Goal: Task Accomplishment & Management: Manage account settings

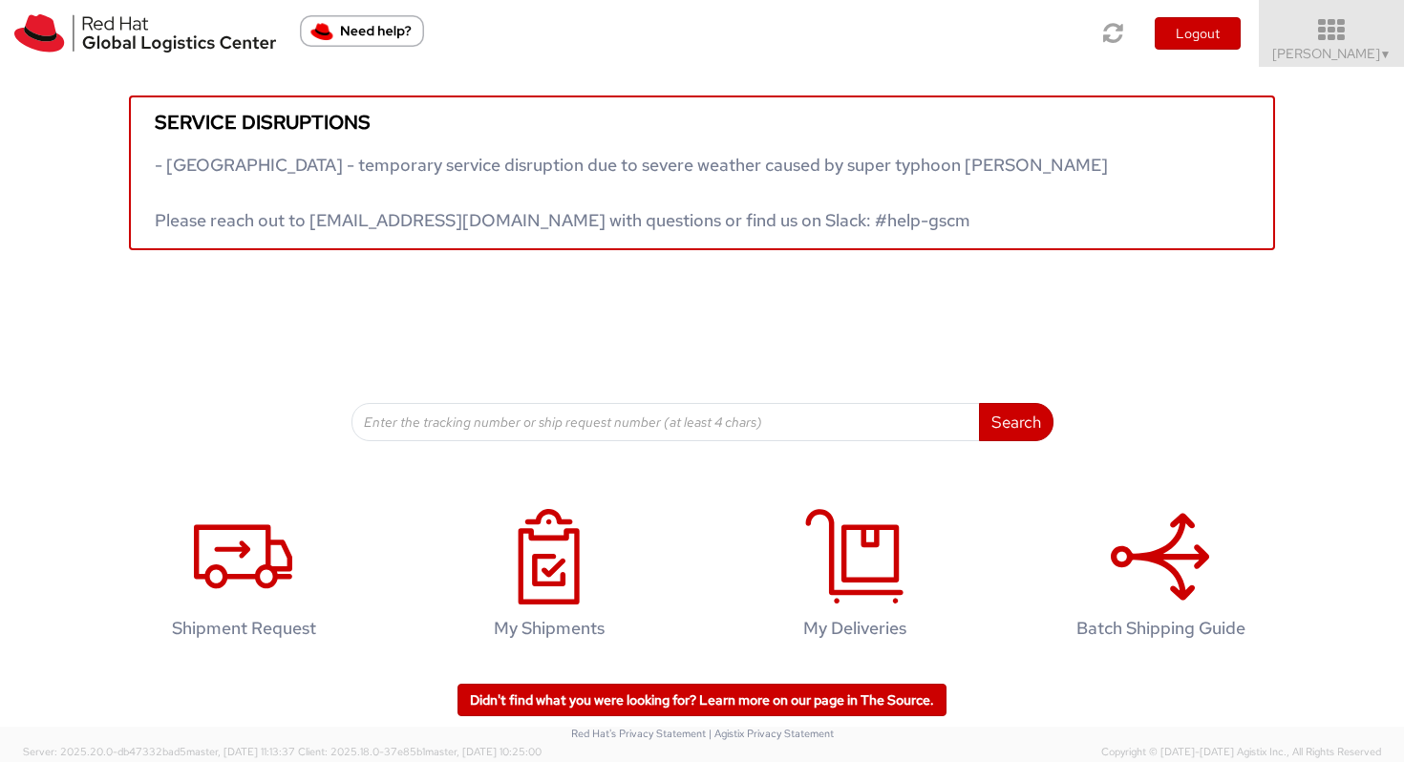
click at [1329, 29] on icon at bounding box center [1332, 30] width 167 height 27
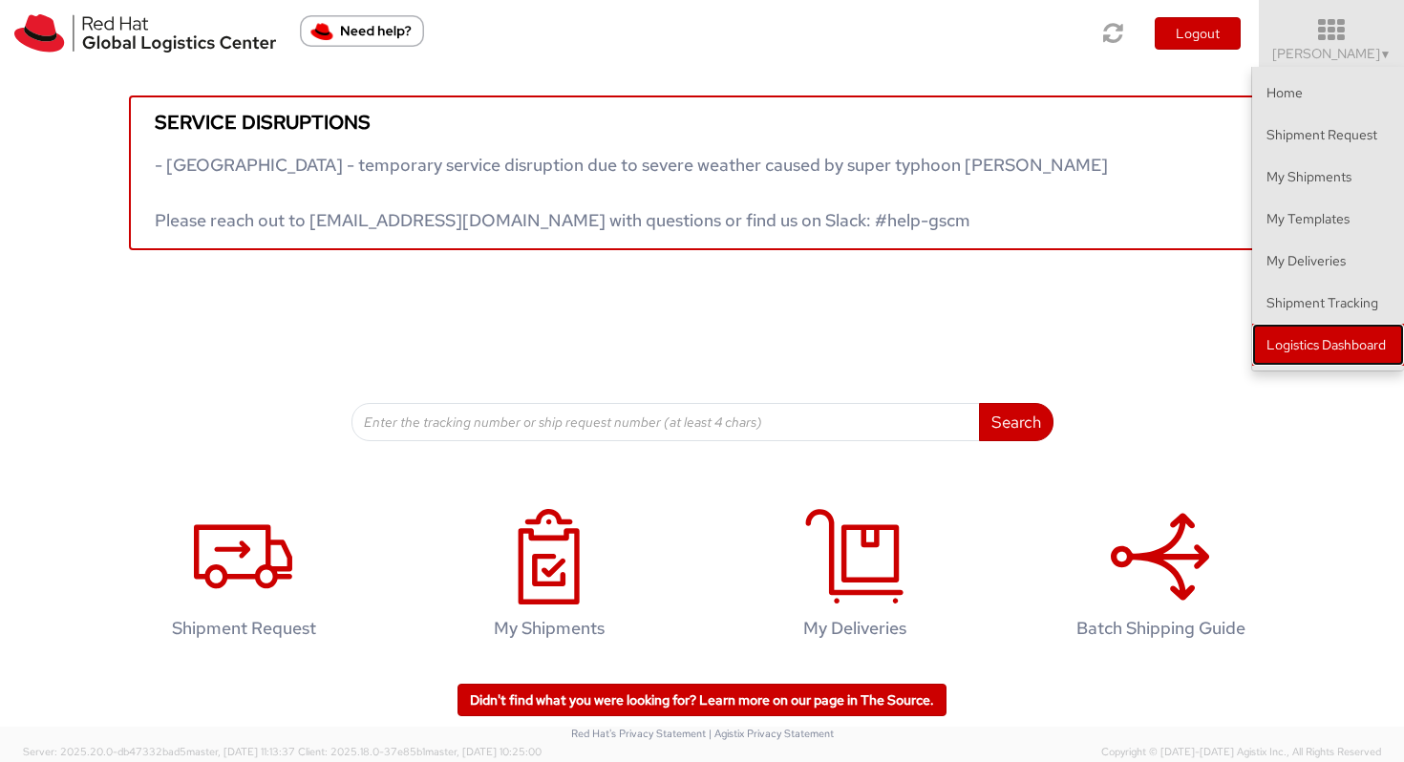
click at [1302, 358] on link "Logistics Dashboard" at bounding box center [1328, 345] width 152 height 42
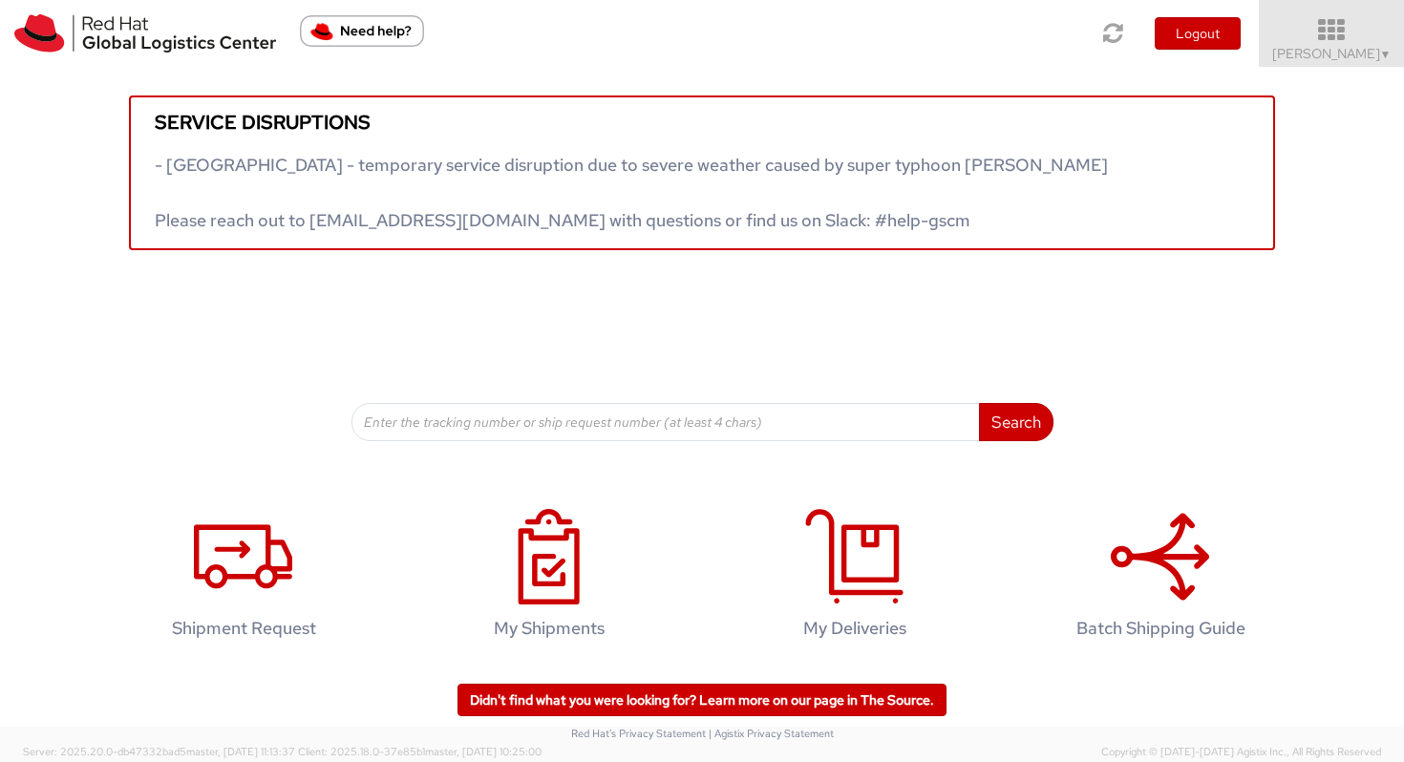
click at [1356, 29] on icon at bounding box center [1332, 30] width 167 height 27
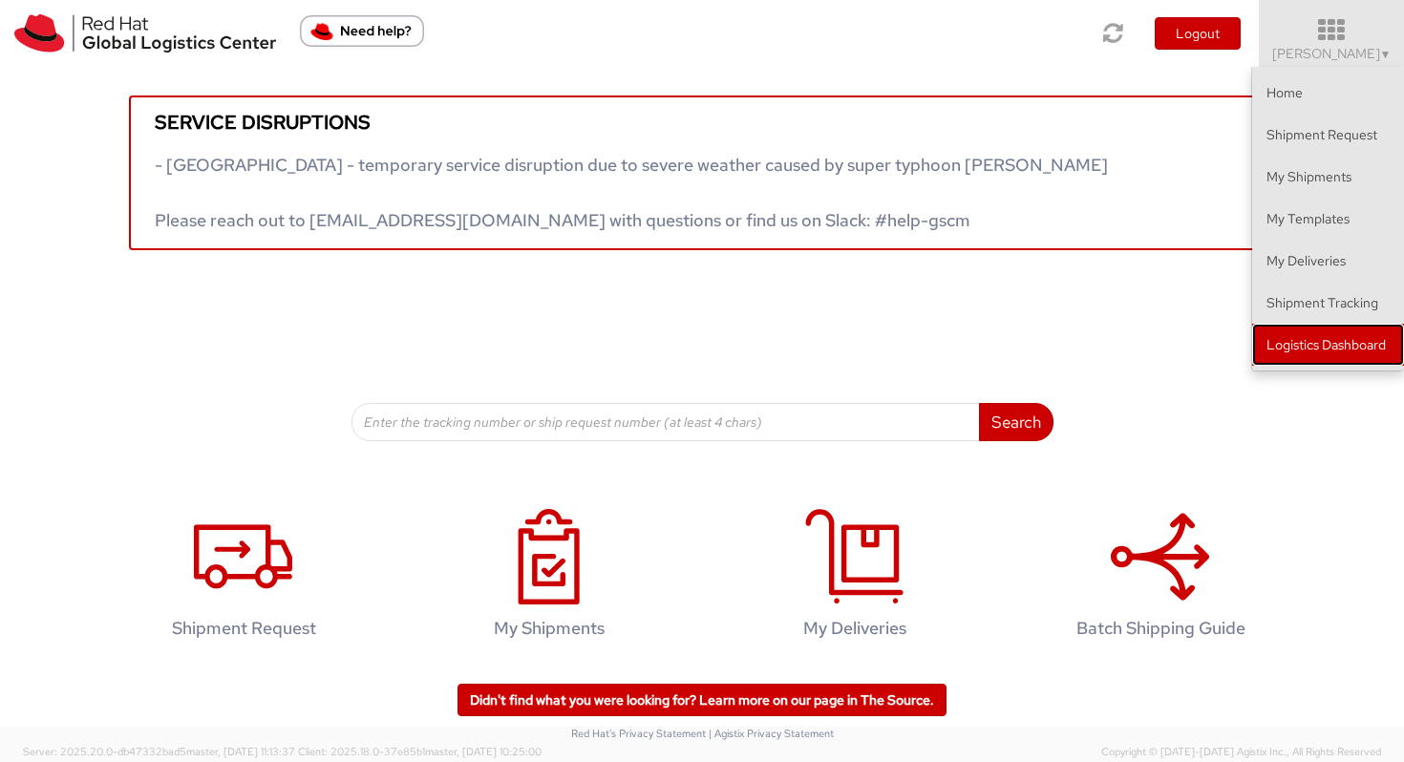
click at [1302, 326] on link "Logistics Dashboard" at bounding box center [1328, 345] width 152 height 42
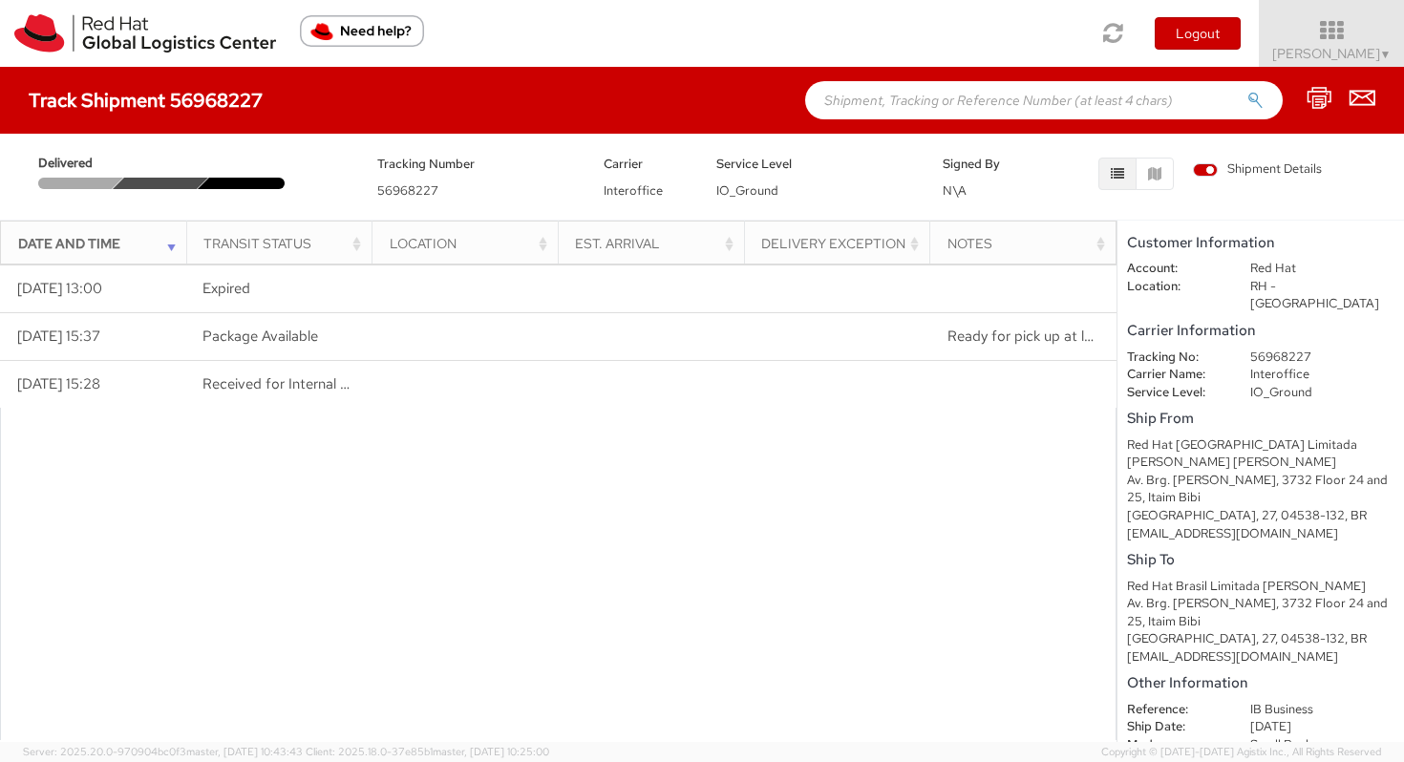
scroll to position [49, 0]
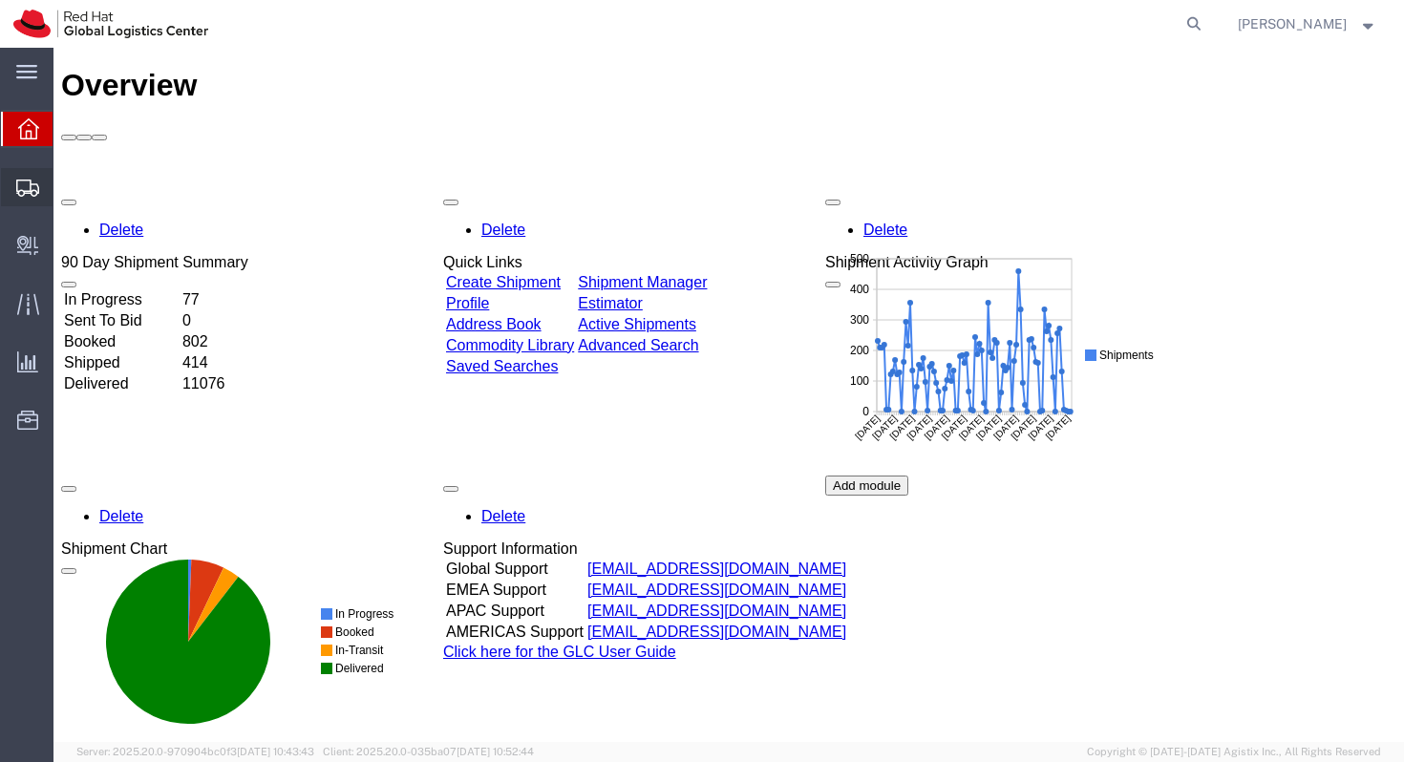
click at [31, 181] on icon at bounding box center [27, 188] width 23 height 17
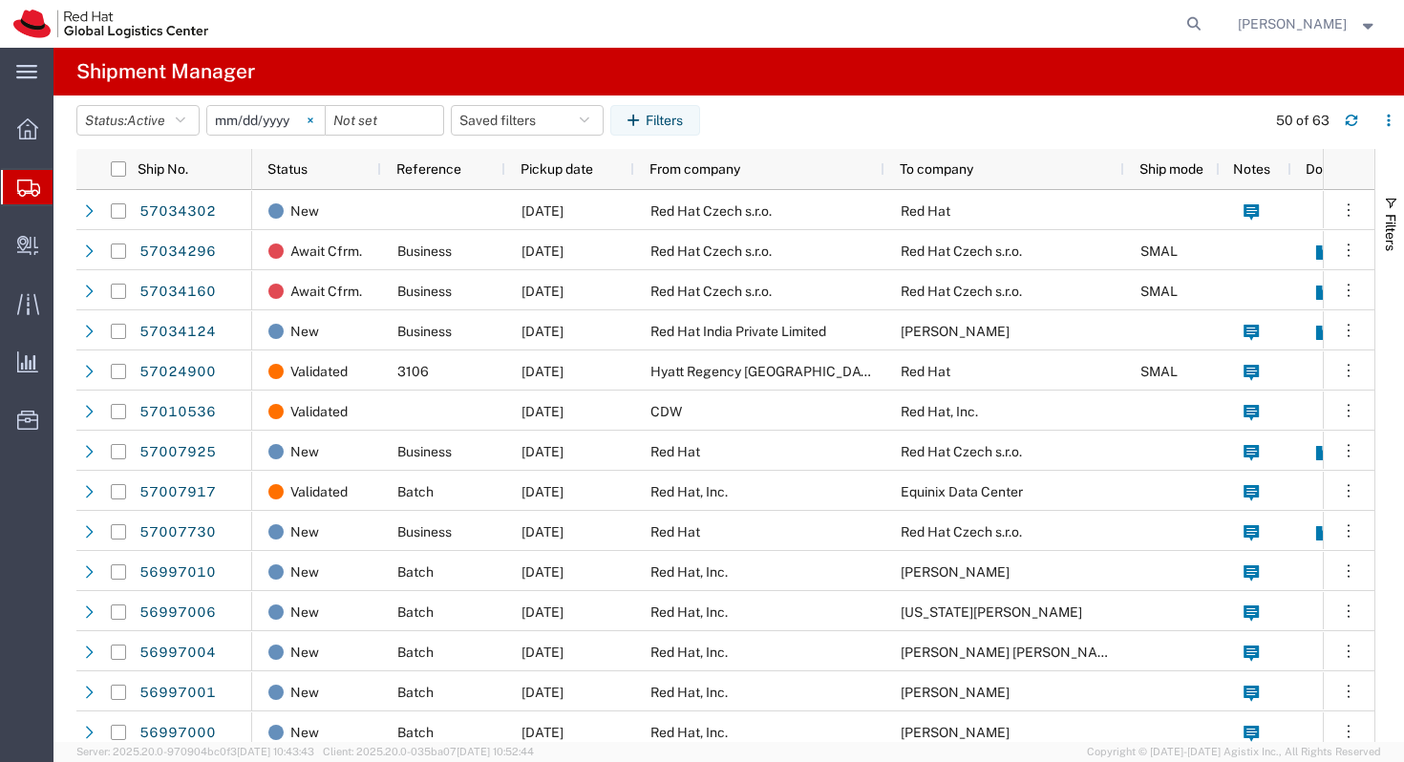
click at [313, 121] on icon at bounding box center [311, 120] width 6 height 6
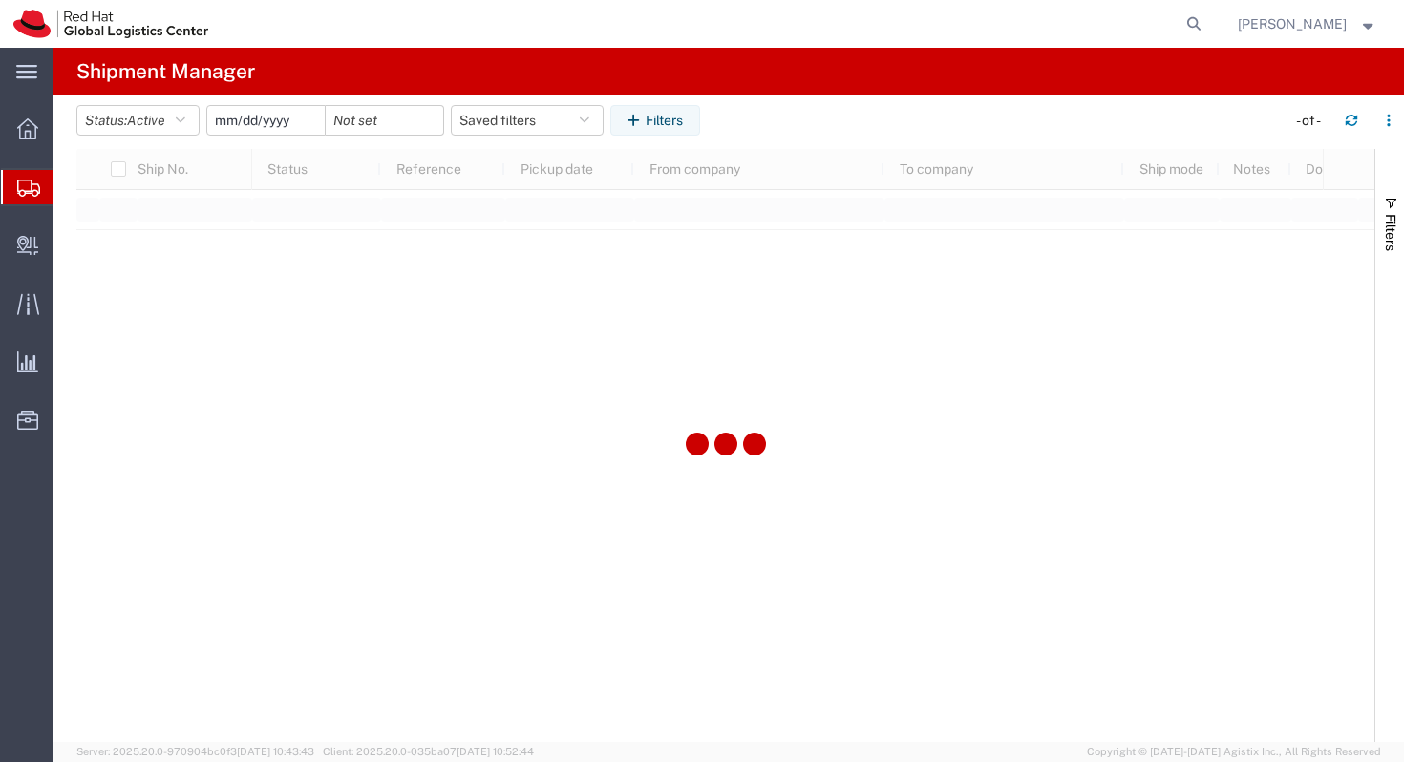
click at [281, 120] on input "date" at bounding box center [265, 120] width 117 height 29
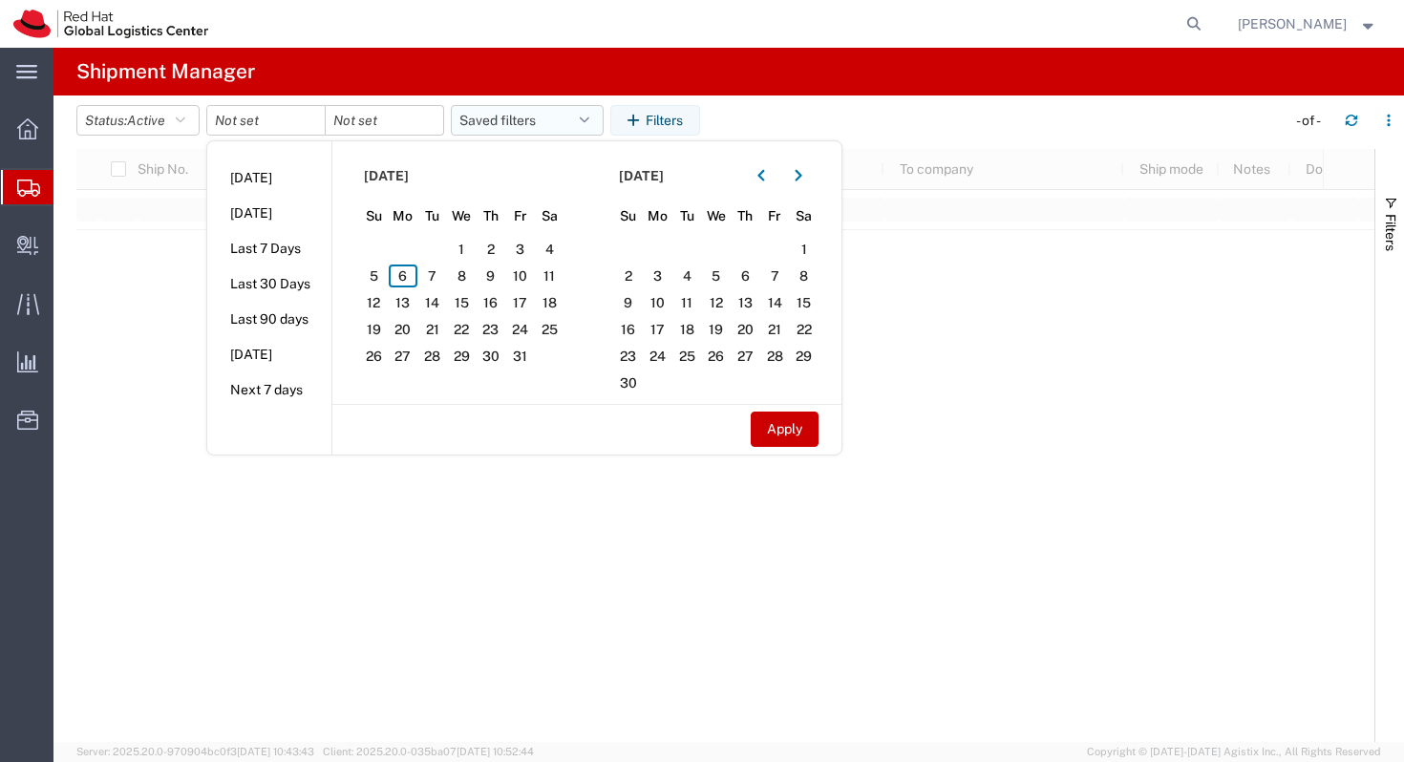
click at [538, 116] on button "Saved filters" at bounding box center [527, 120] width 153 height 31
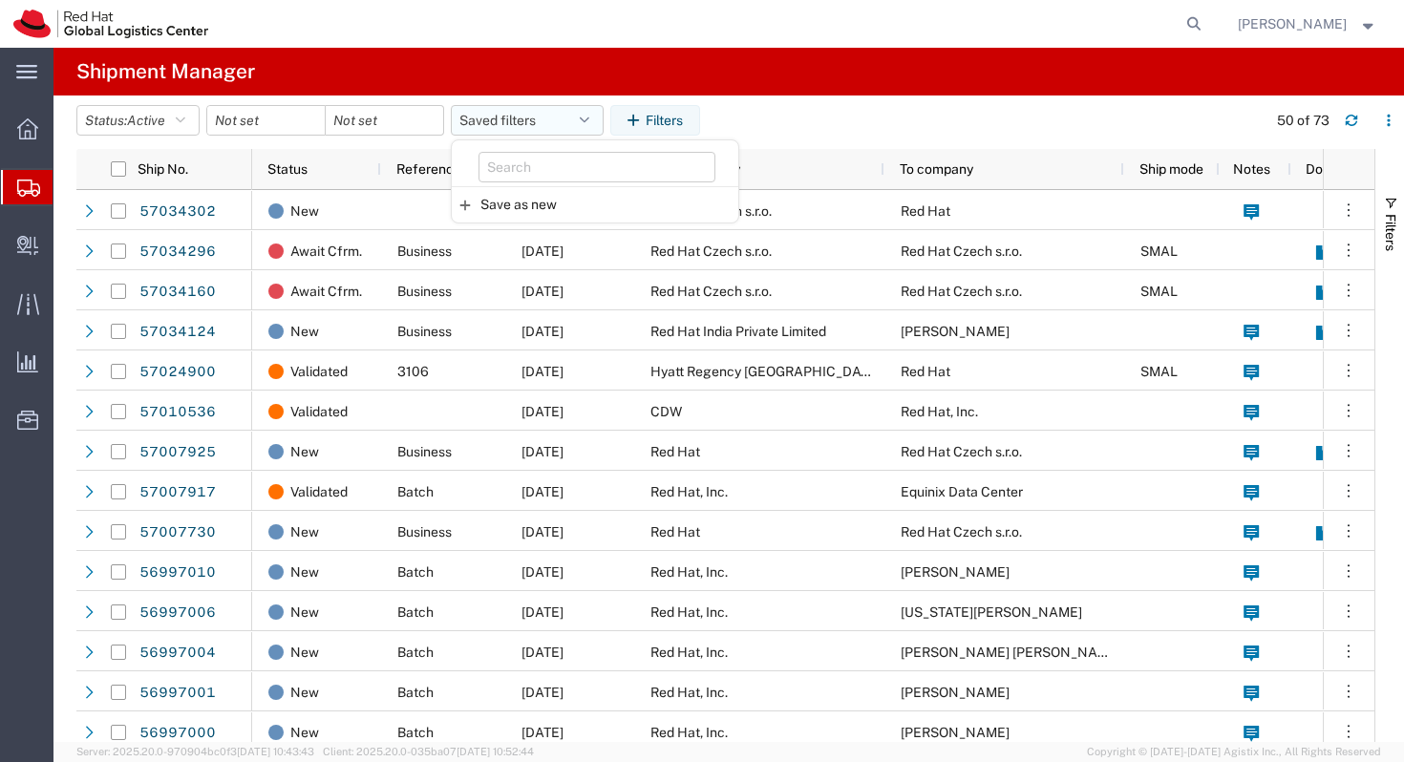
click at [538, 124] on button "Saved filters" at bounding box center [527, 120] width 153 height 31
click at [589, 123] on icon "button" at bounding box center [585, 120] width 10 height 13
click at [0, 0] on span "Shipment Manager" at bounding box center [0, 0] width 0 height 0
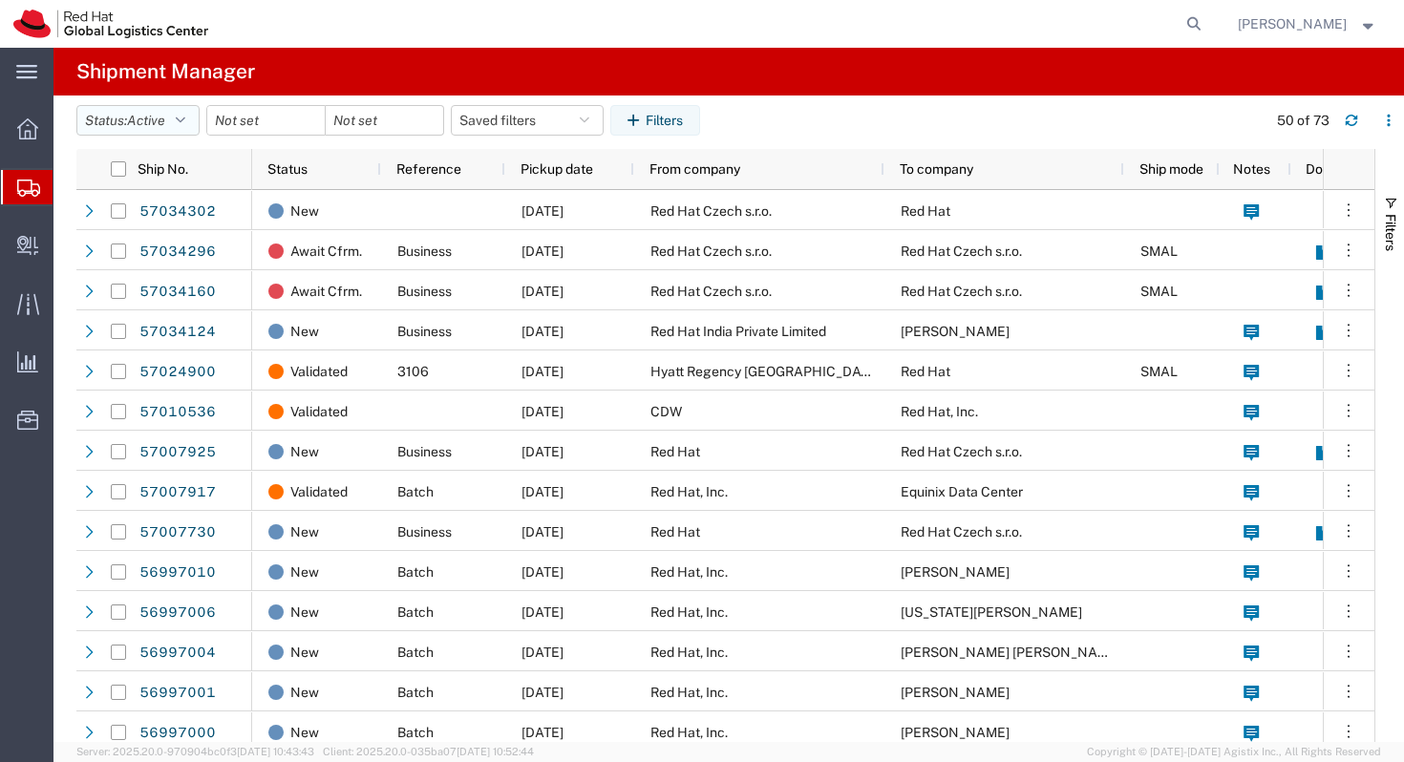
click at [196, 126] on button "Status: Active" at bounding box center [137, 120] width 123 height 31
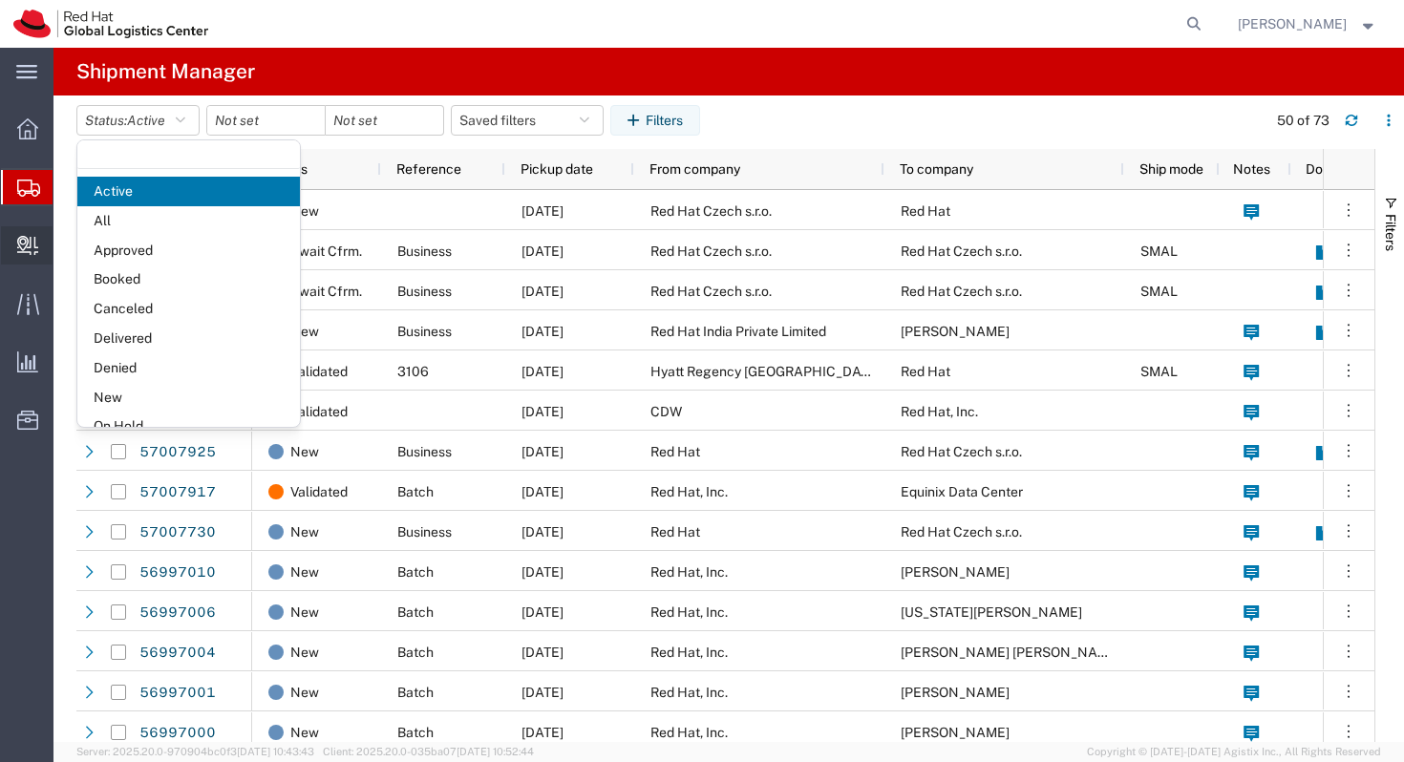
click at [27, 245] on icon at bounding box center [27, 245] width 21 height 19
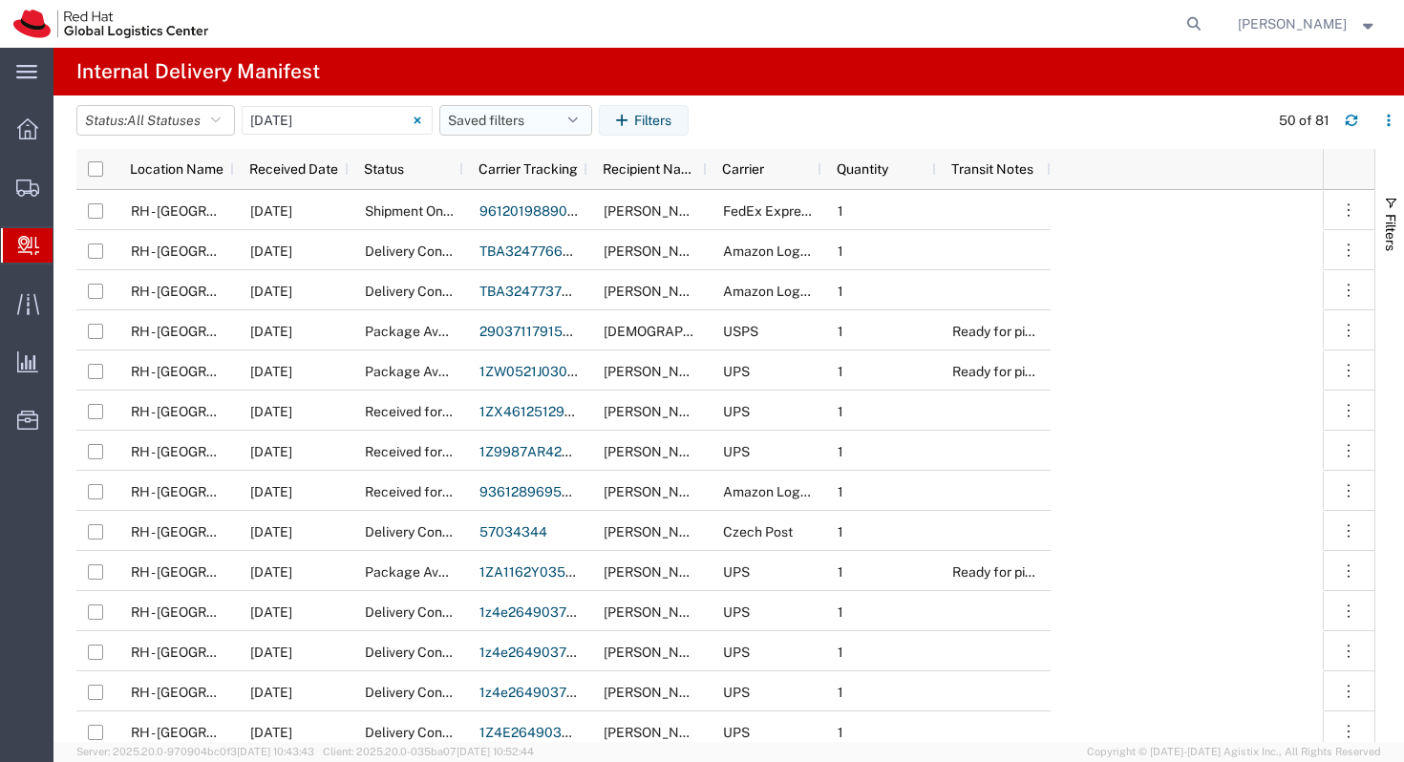
click at [519, 118] on button "Saved filters" at bounding box center [515, 120] width 153 height 31
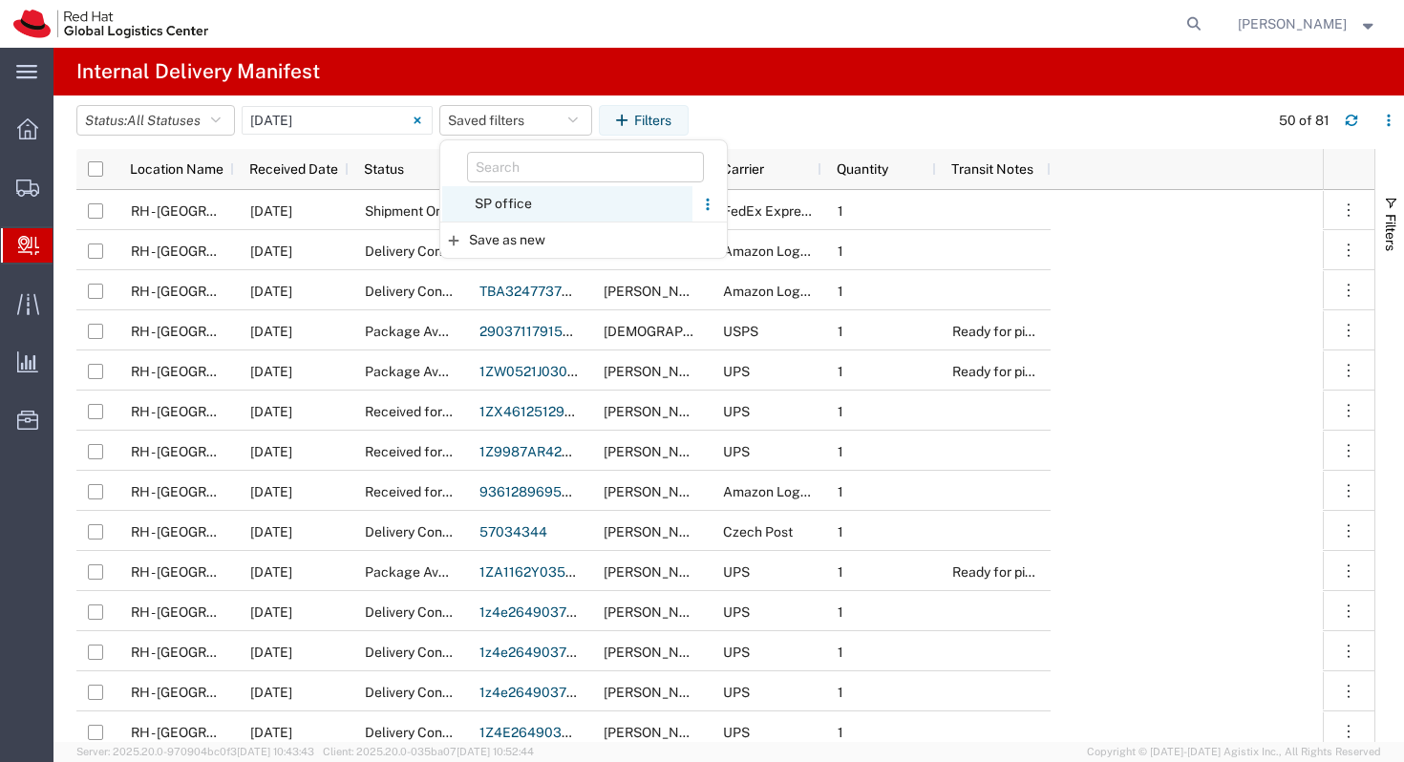
click at [500, 197] on span "SP office" at bounding box center [567, 203] width 250 height 35
type input "Last 30 Days"
type input "[DATE] - [DATE]"
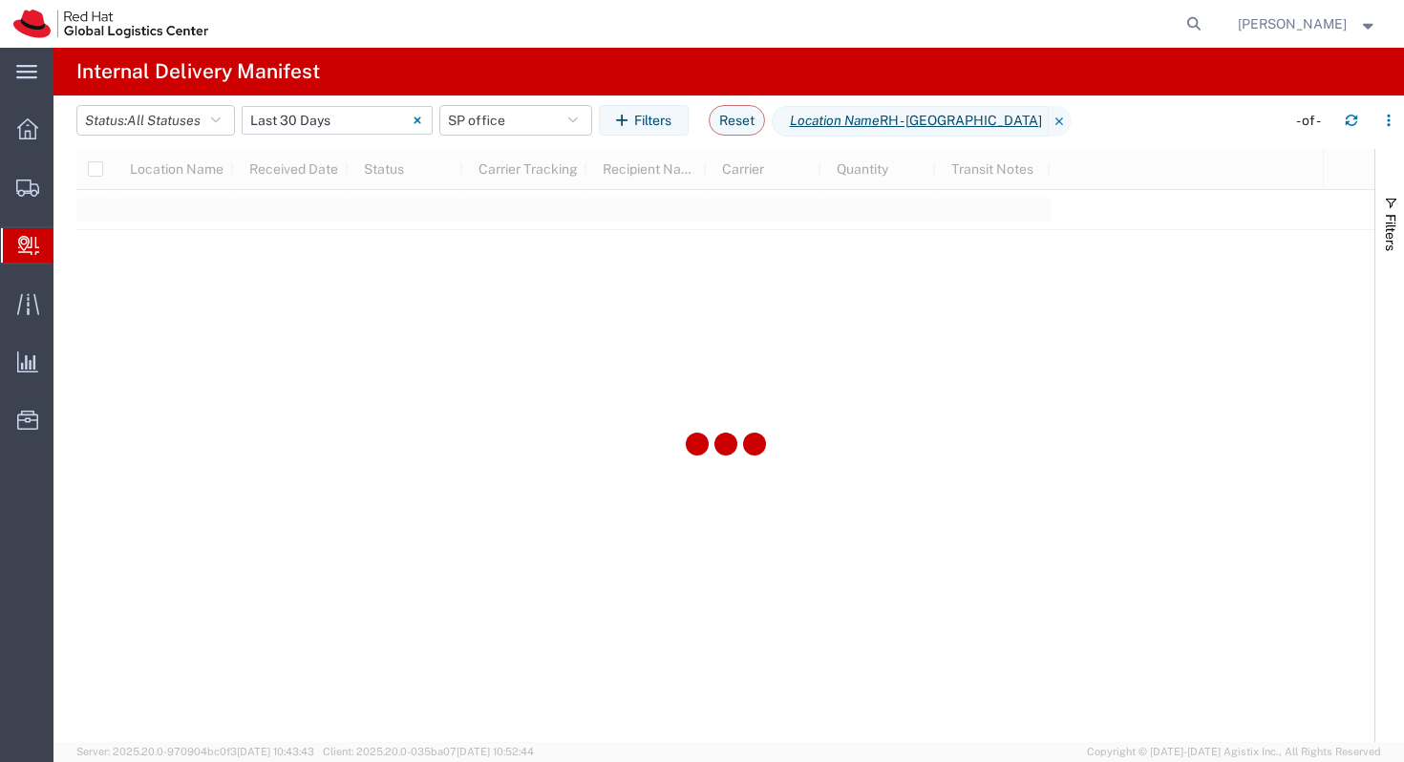
click at [420, 119] on icon at bounding box center [417, 120] width 7 height 7
click at [378, 119] on input "text" at bounding box center [337, 120] width 191 height 29
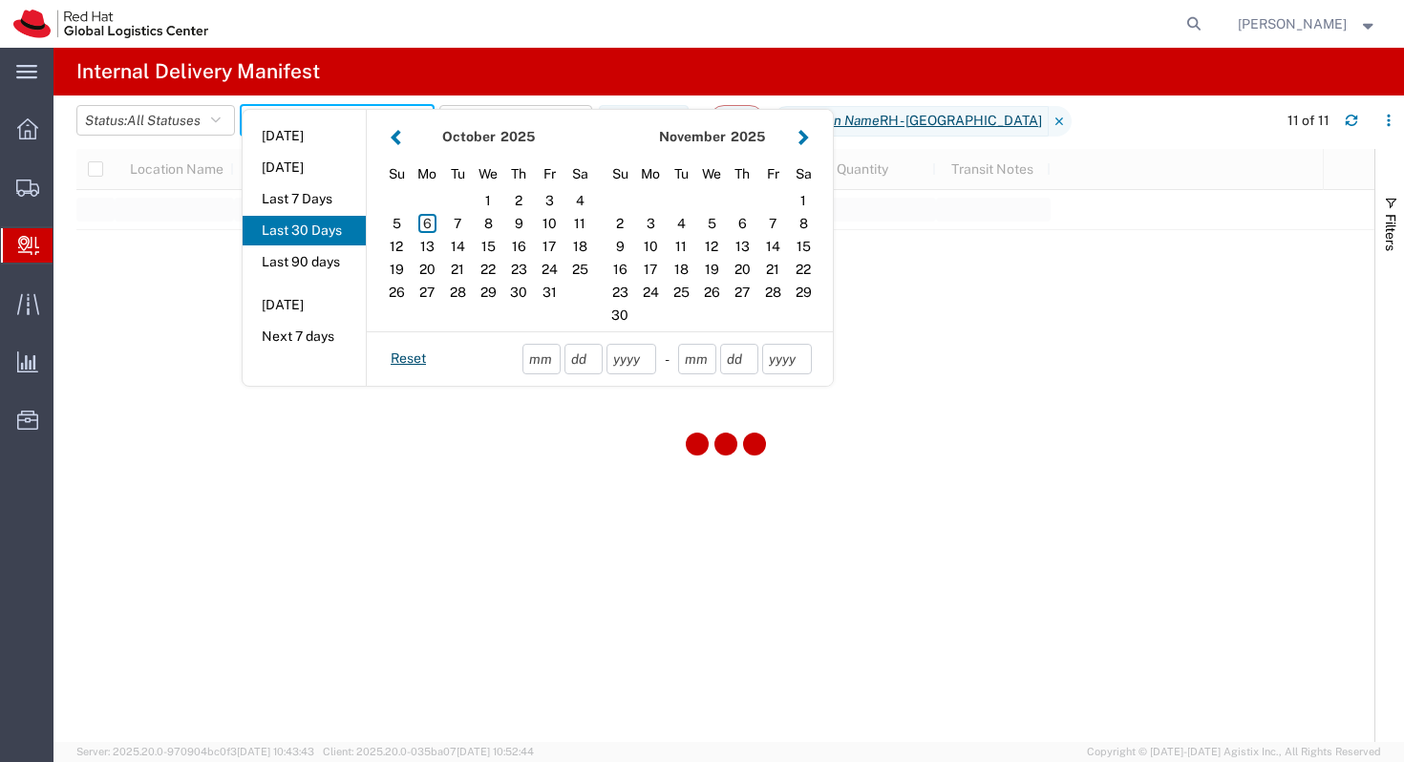
click at [404, 144] on button "button" at bounding box center [396, 137] width 20 height 26
click at [440, 293] on div "25" at bounding box center [427, 292] width 31 height 23
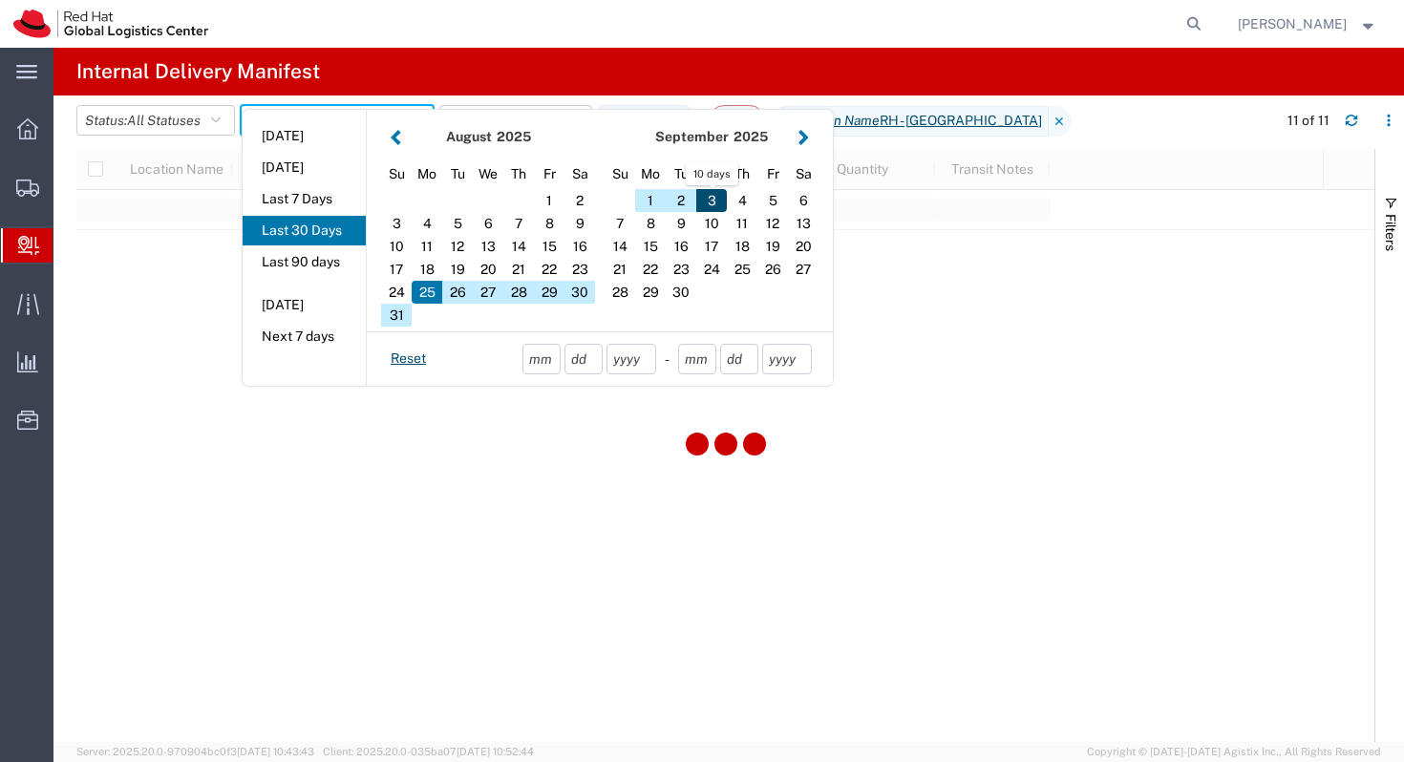
click at [717, 197] on div "3" at bounding box center [711, 200] width 31 height 23
type input "08 25 - 09 03, 2025"
type input "08/25/2025 - 09/03/2025"
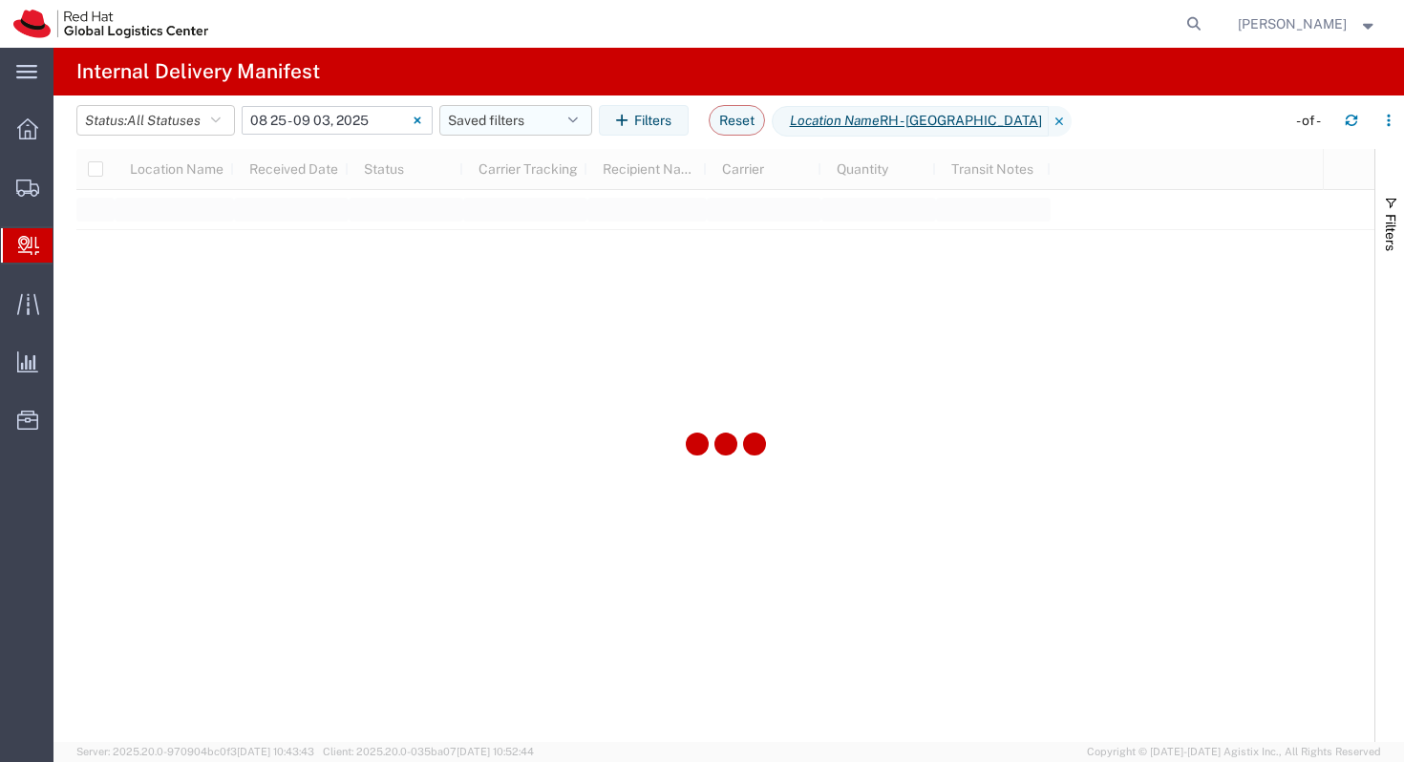
click at [524, 124] on button "Saved filters" at bounding box center [515, 120] width 153 height 31
click at [183, 124] on span "All Statuses" at bounding box center [164, 120] width 74 height 15
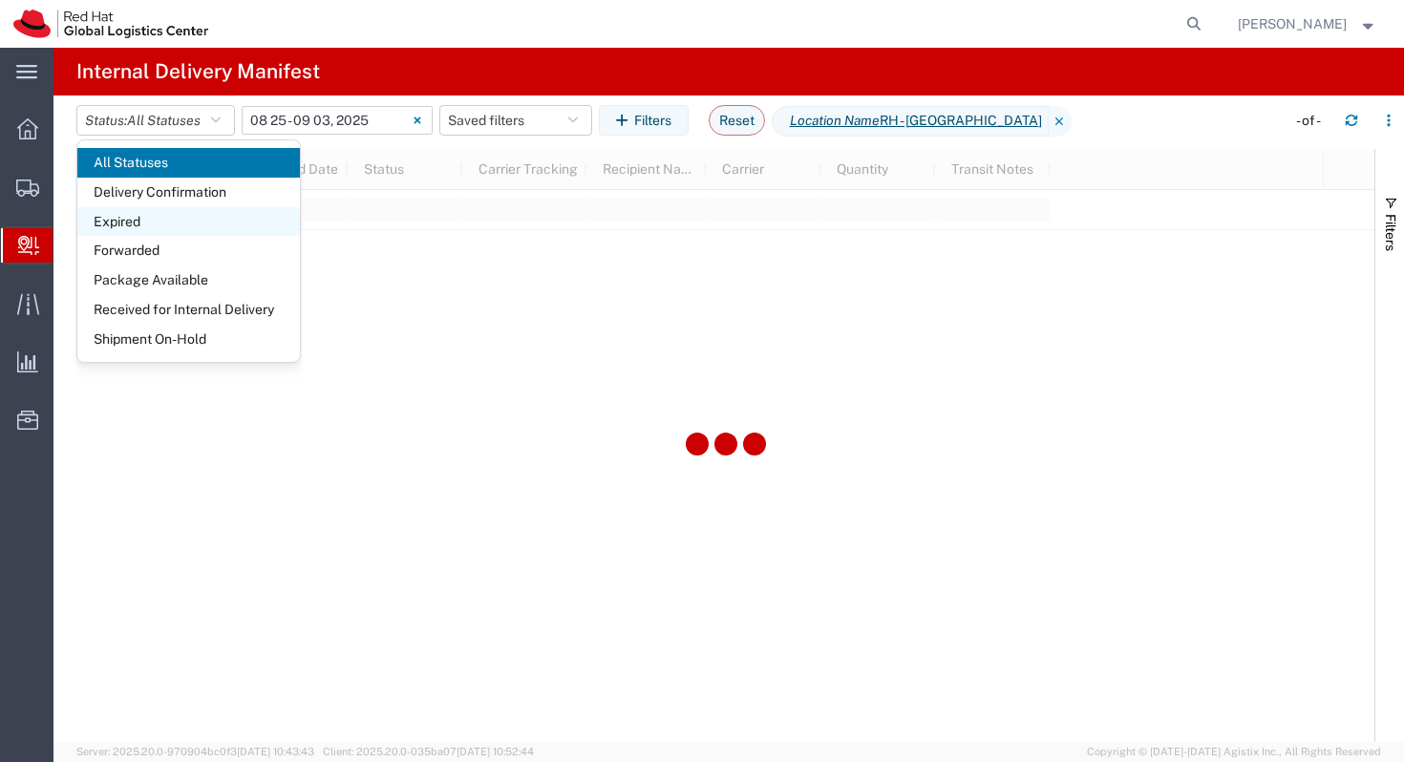
click at [149, 213] on span "Expired" at bounding box center [188, 222] width 223 height 30
click at [214, 221] on span "Expired" at bounding box center [188, 222] width 223 height 30
click at [168, 213] on span "Expired" at bounding box center [188, 222] width 223 height 30
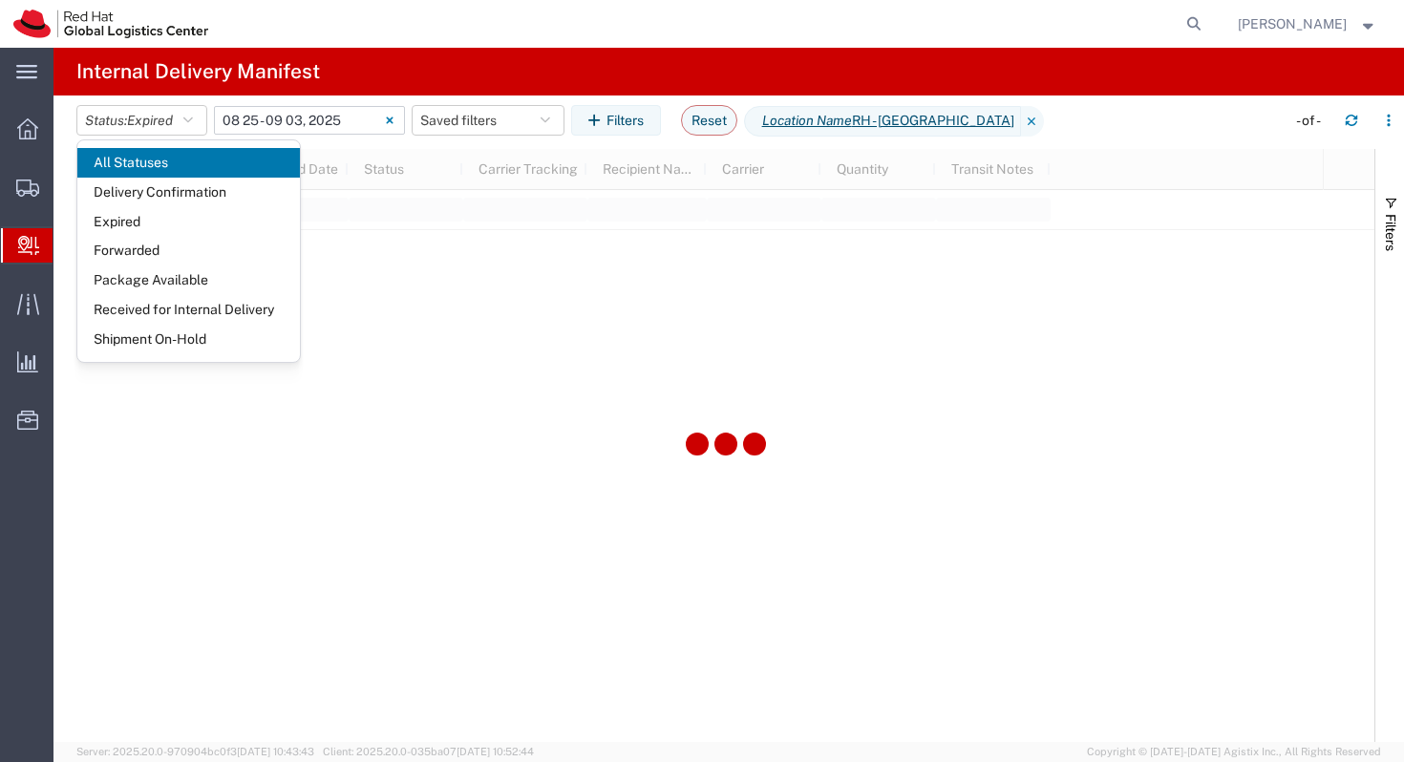
click at [201, 87] on h4 "Internal Delivery Manifest" at bounding box center [198, 72] width 244 height 48
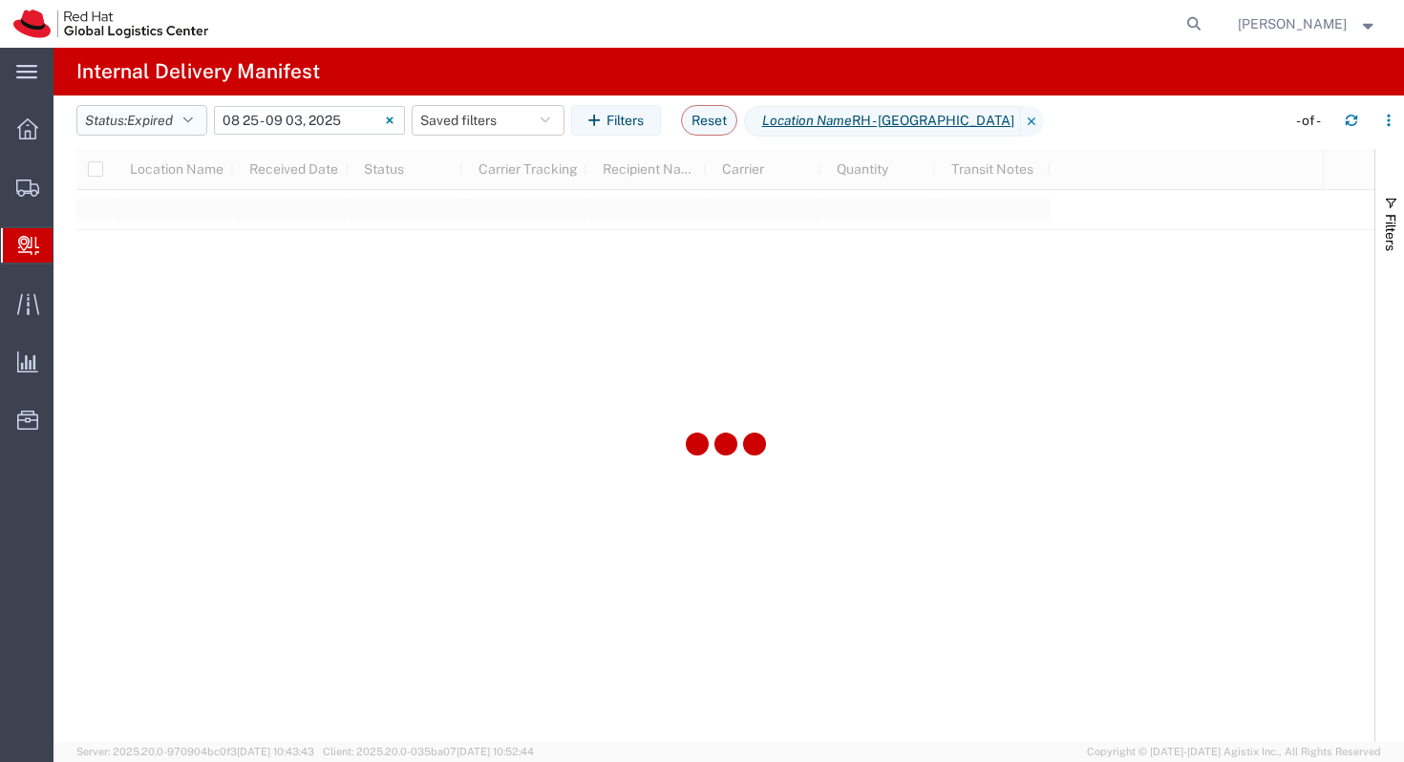
click at [167, 117] on span "Expired" at bounding box center [150, 120] width 46 height 15
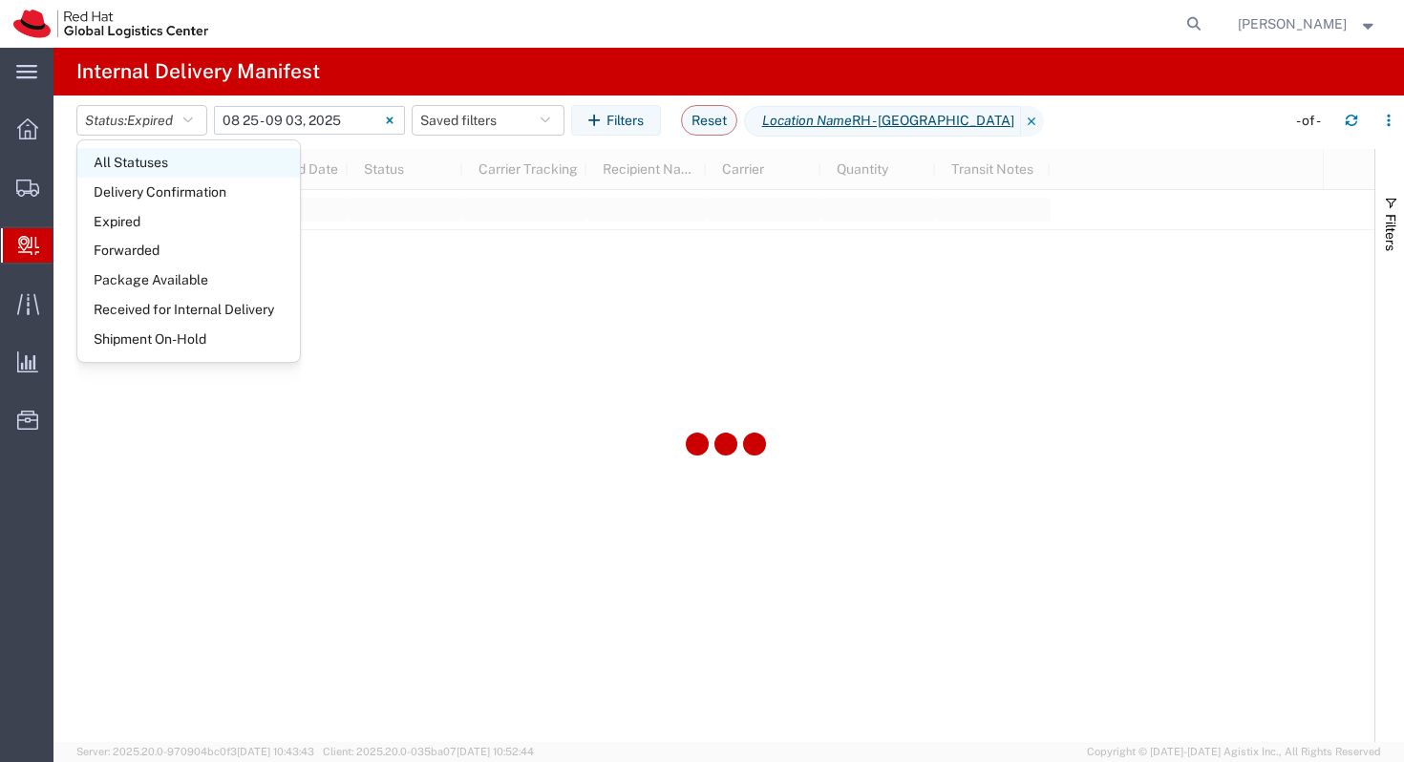
click at [161, 166] on span "All Statuses" at bounding box center [188, 163] width 223 height 30
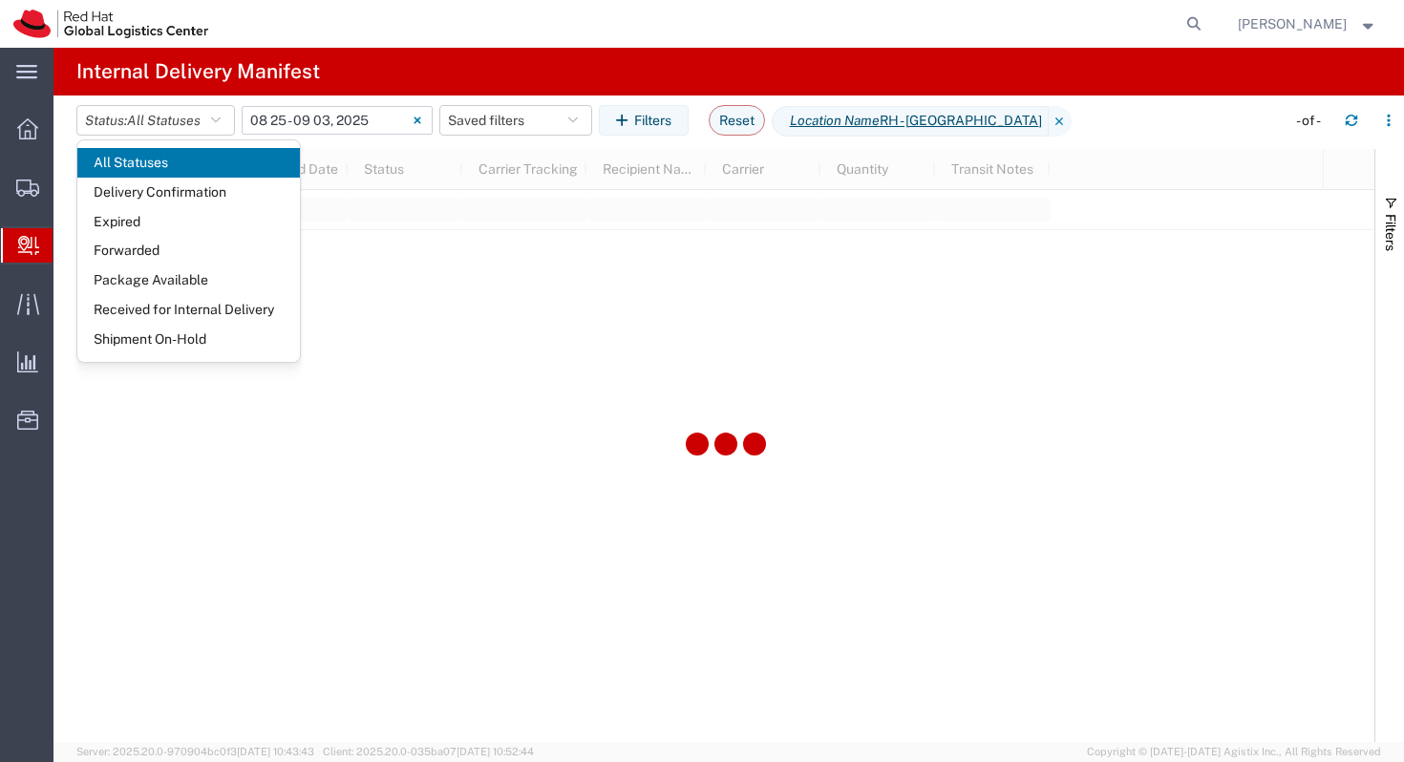
click at [414, 331] on div at bounding box center [725, 445] width 1298 height 593
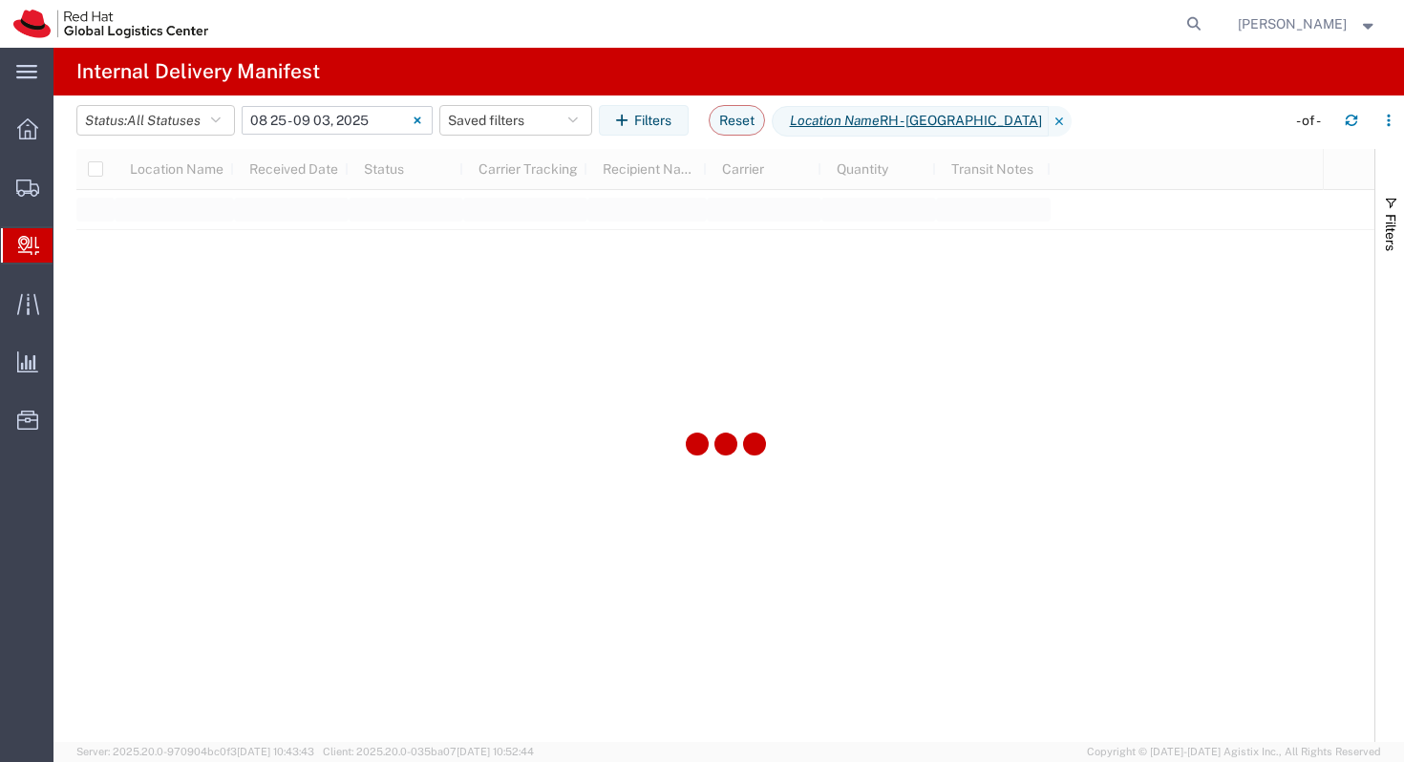
click at [420, 120] on icon at bounding box center [418, 121] width 8 height 8
click at [1355, 131] on button "button" at bounding box center [1351, 120] width 31 height 31
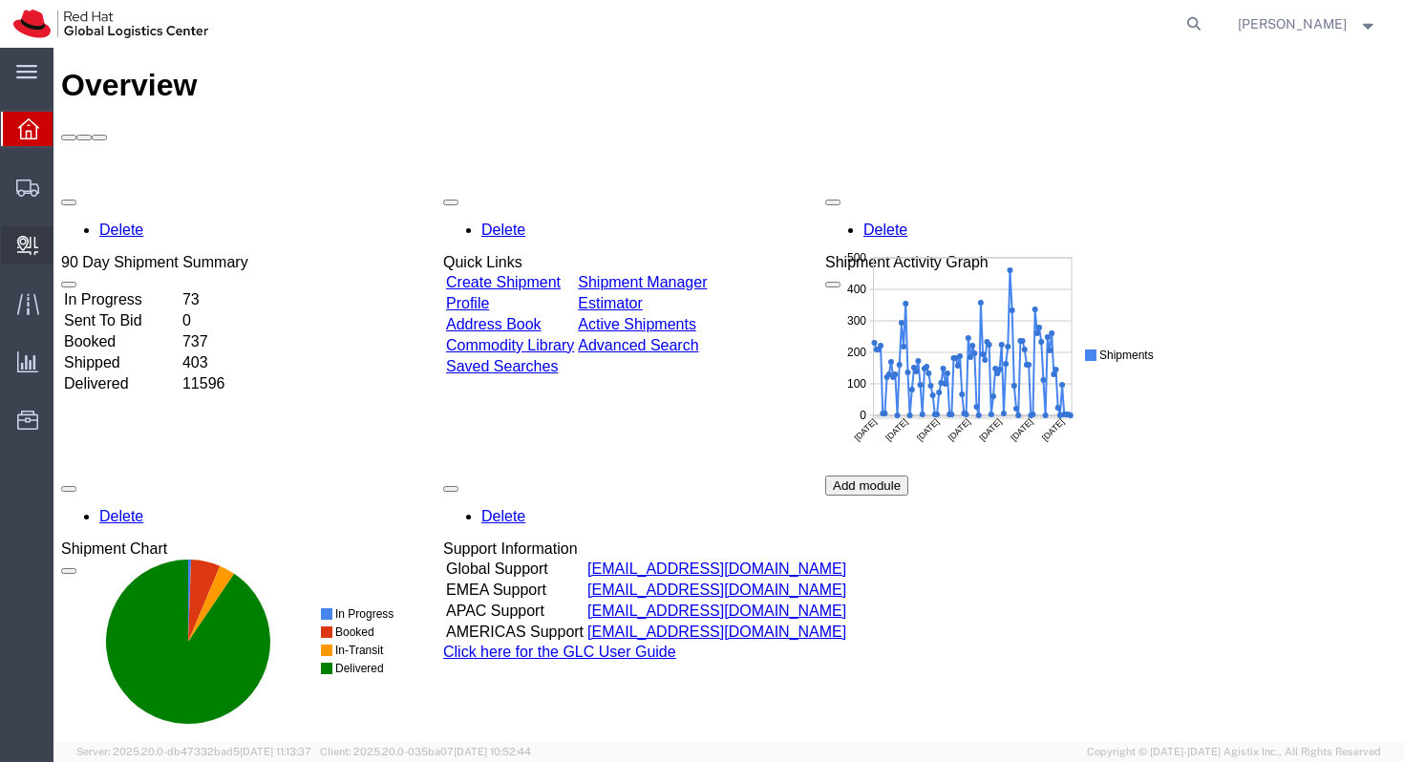
click at [0, 0] on span "Create Delivery" at bounding box center [0, 0] width 0 height 0
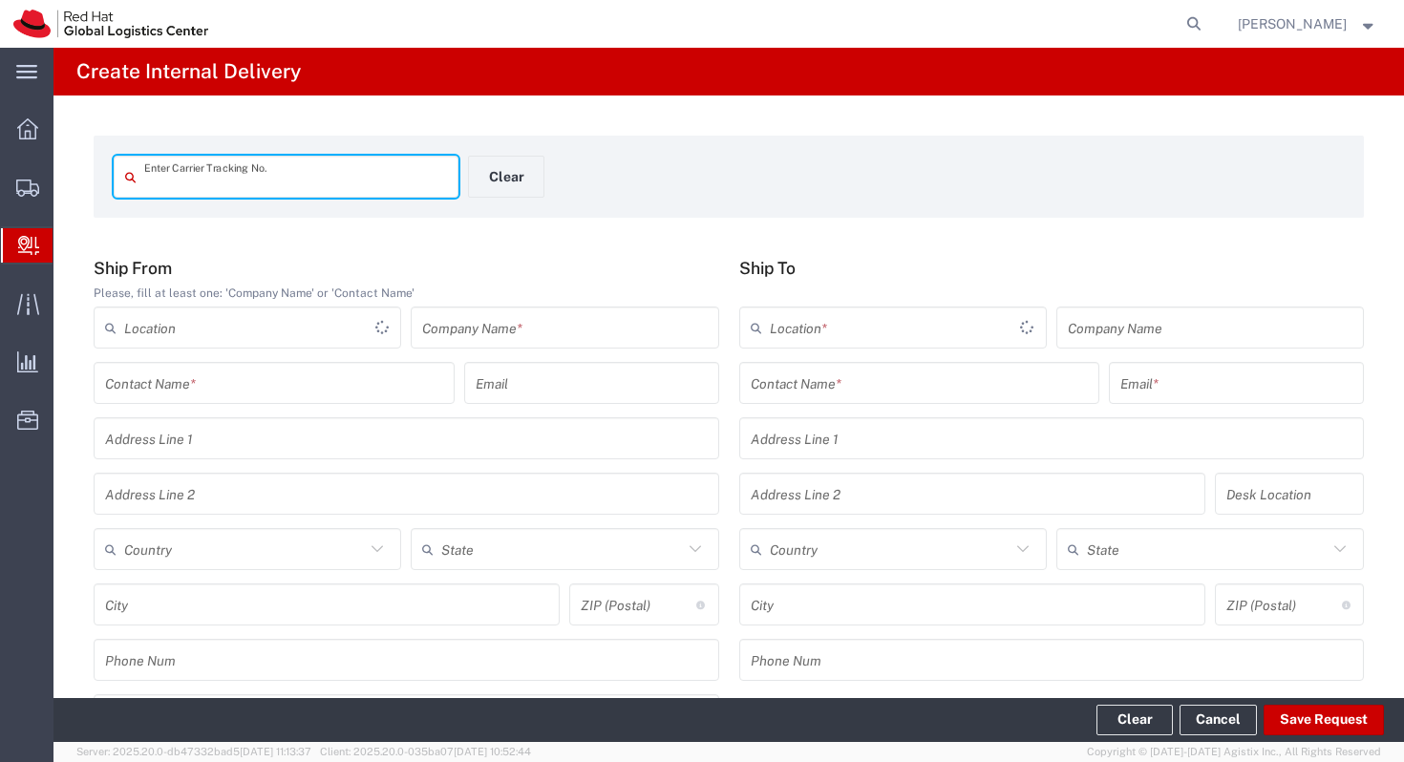
click at [68, 247] on span "Internal Delivery" at bounding box center [60, 245] width 15 height 38
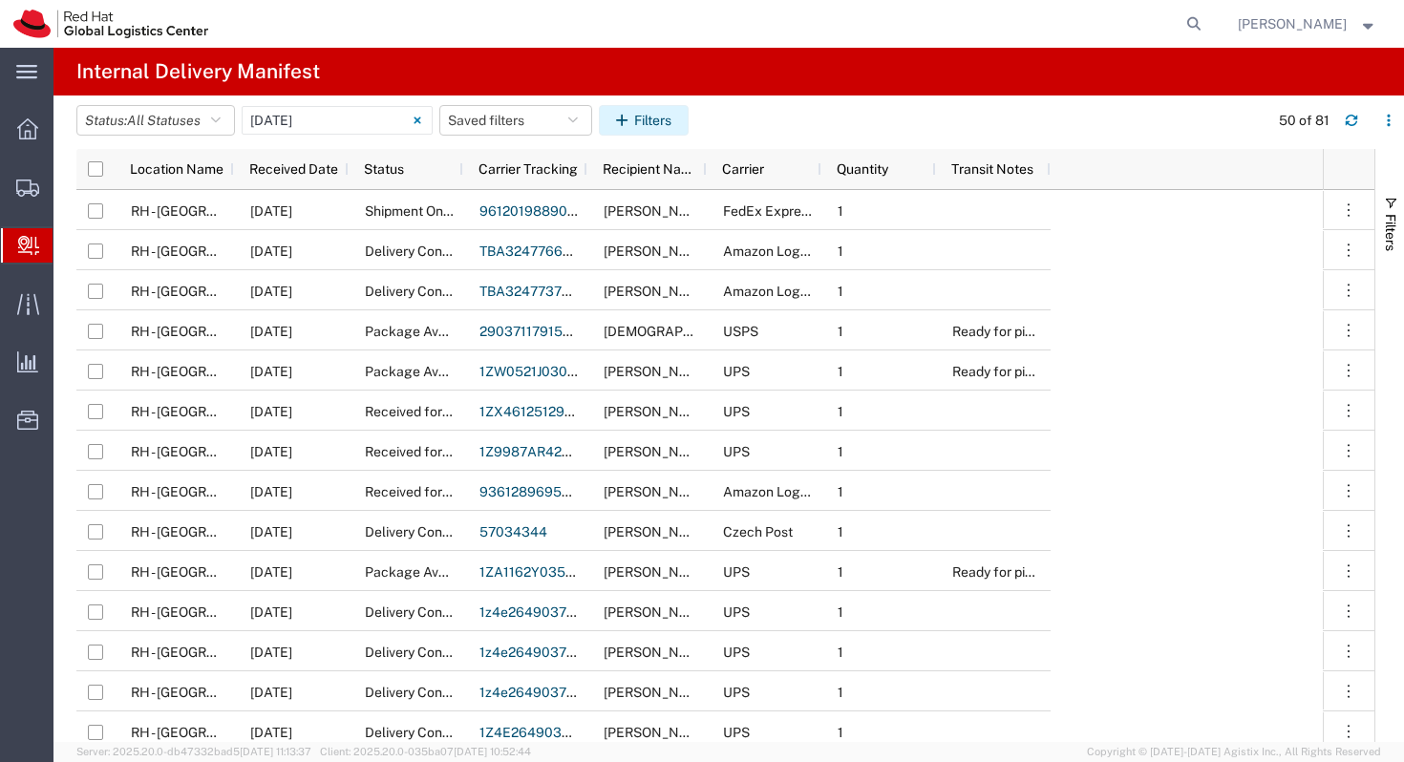
click at [645, 125] on button "Filters" at bounding box center [644, 120] width 90 height 31
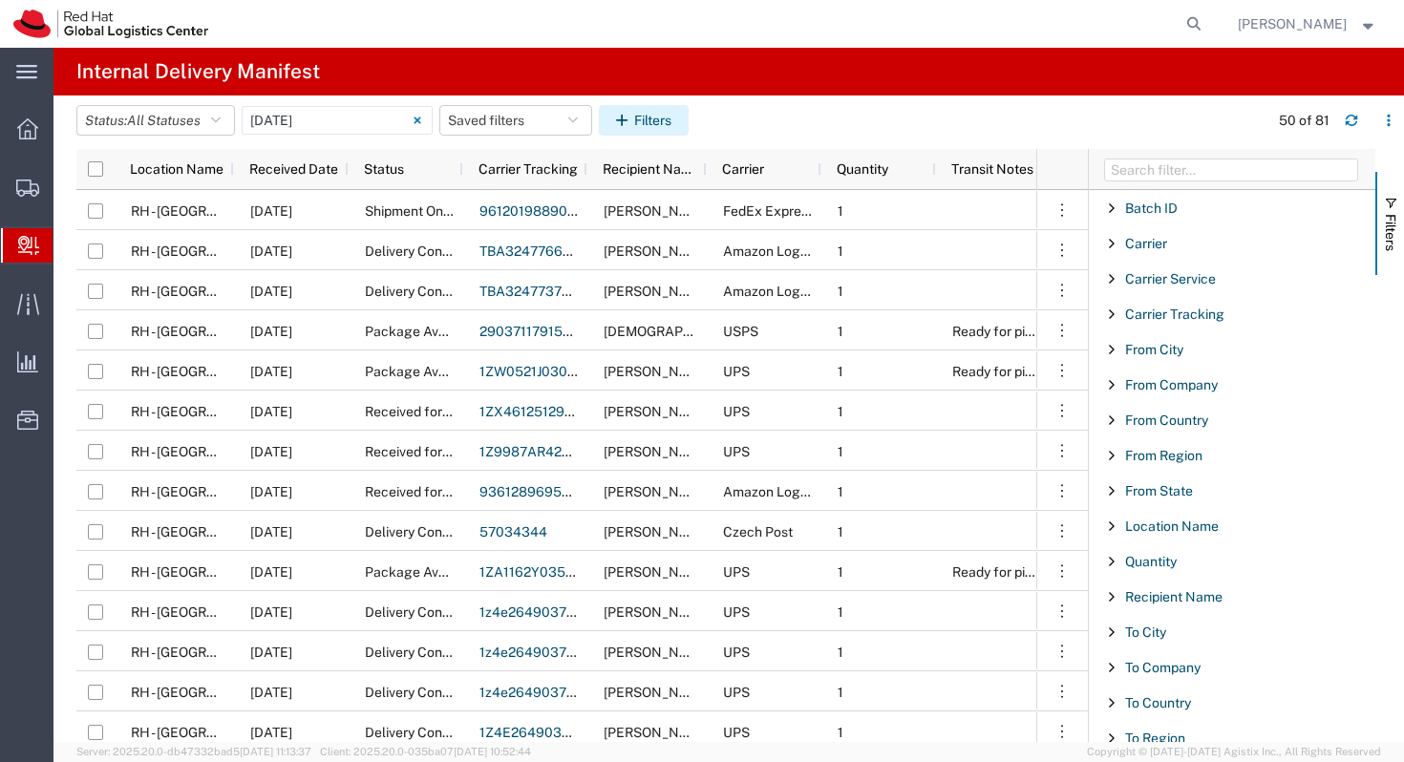
click at [657, 112] on button "Filters" at bounding box center [644, 120] width 90 height 31
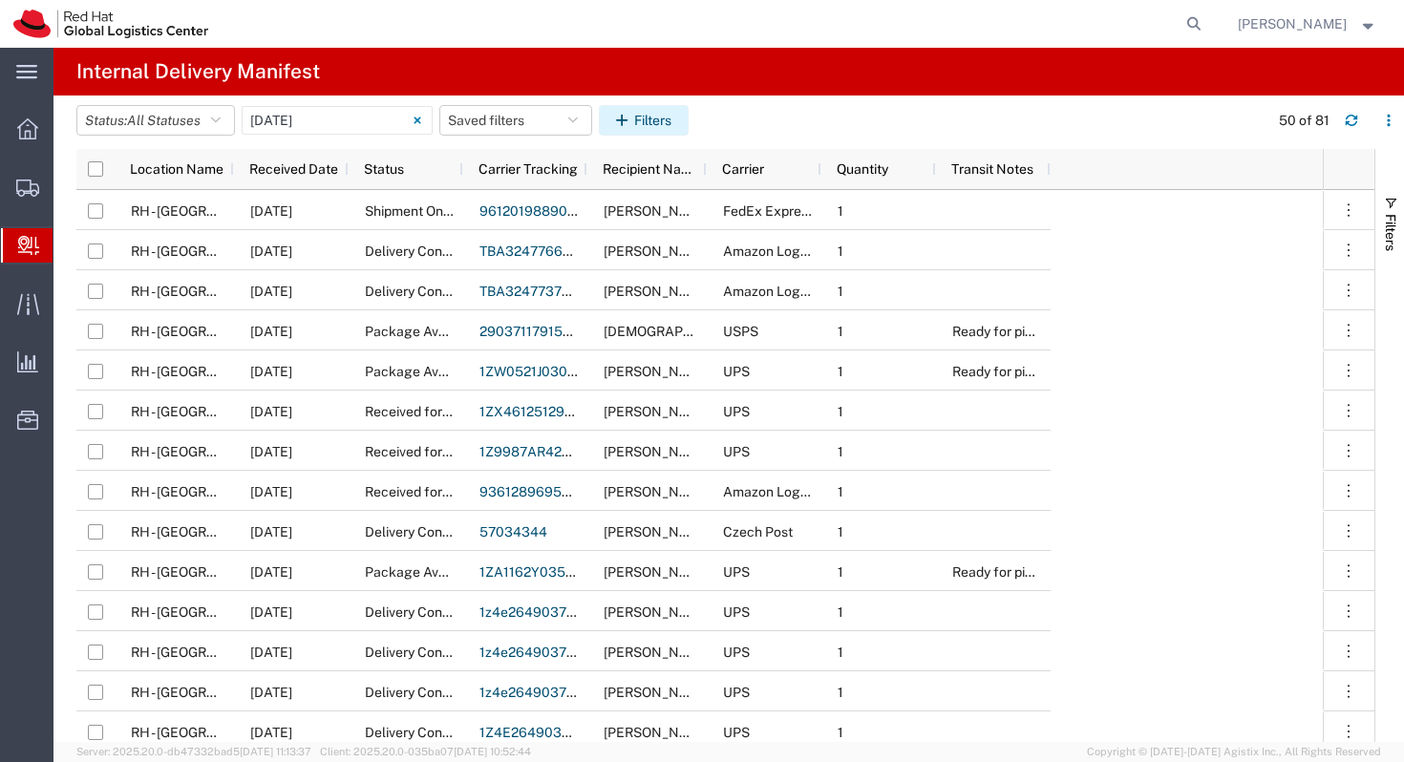
click at [653, 113] on button "Filters" at bounding box center [644, 120] width 90 height 31
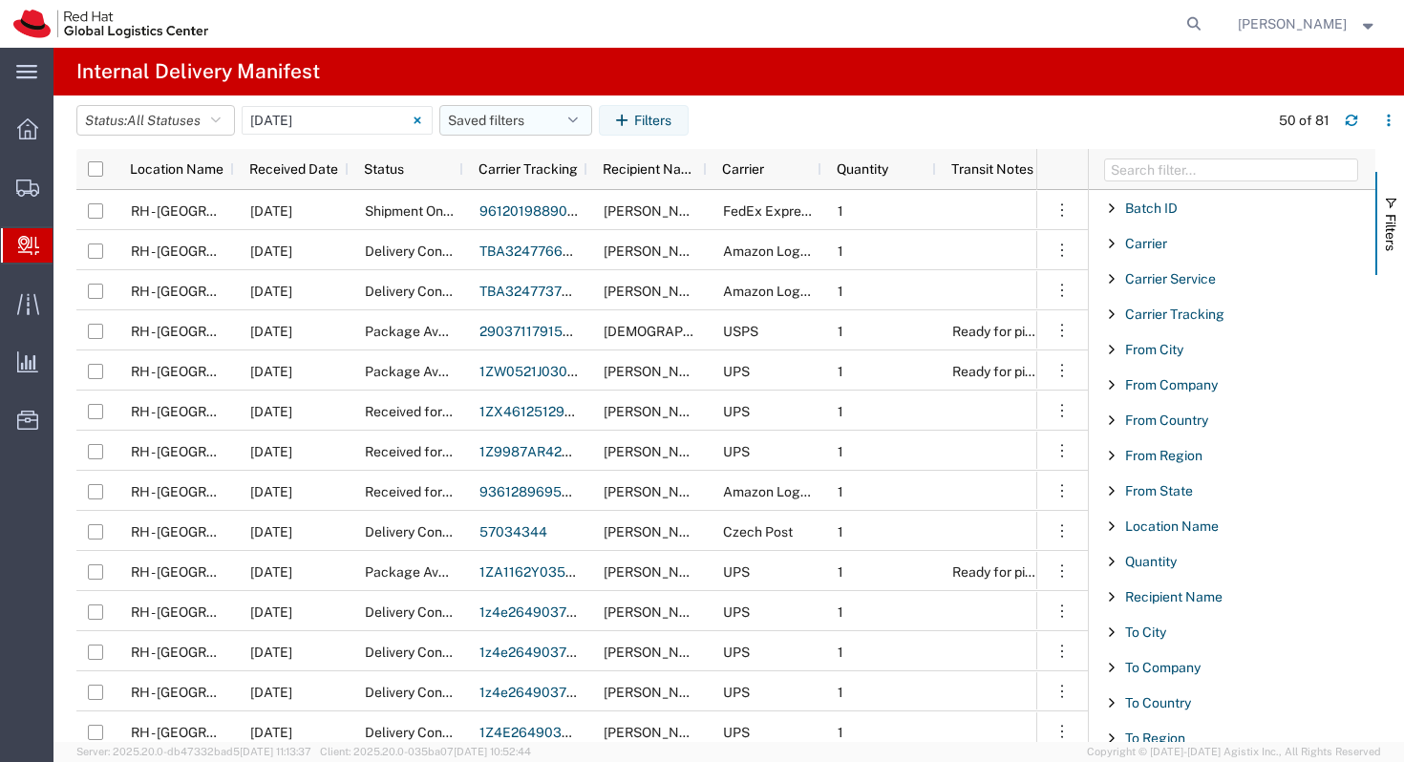
click at [514, 119] on button "Saved filters" at bounding box center [515, 120] width 153 height 31
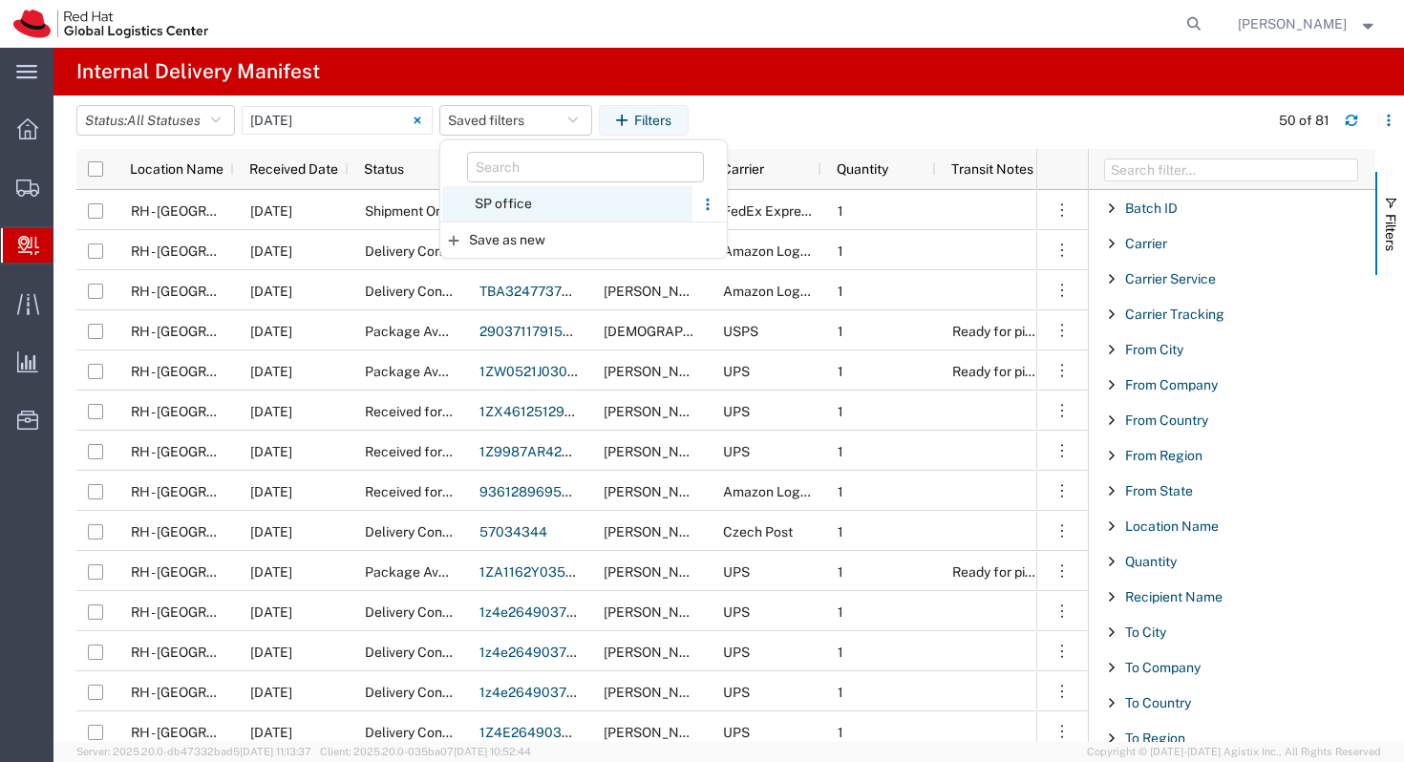
click at [503, 205] on span "SP office" at bounding box center [567, 203] width 250 height 35
type input "Last 30 Days"
type input "[DATE] - [DATE]"
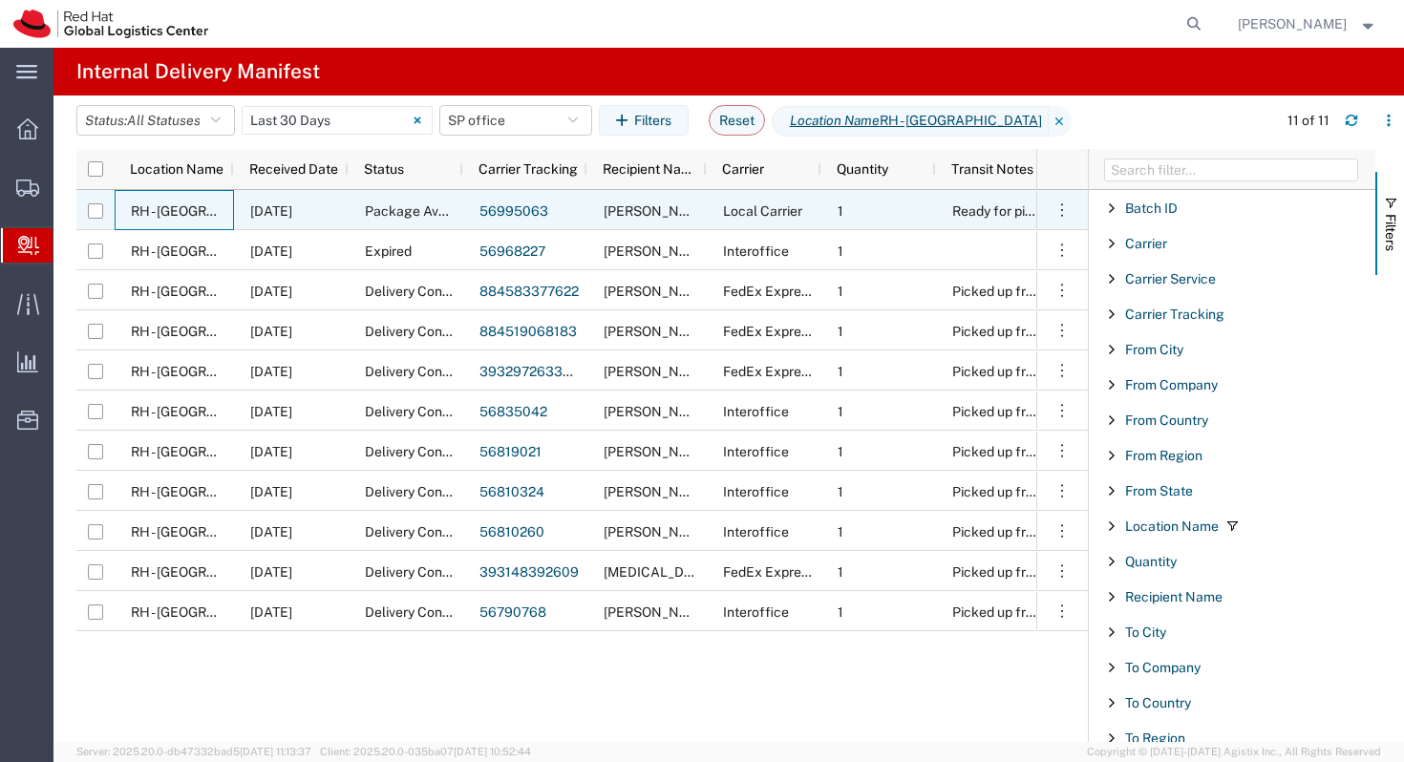
click at [164, 213] on span "RH - [GEOGRAPHIC_DATA]" at bounding box center [212, 210] width 162 height 15
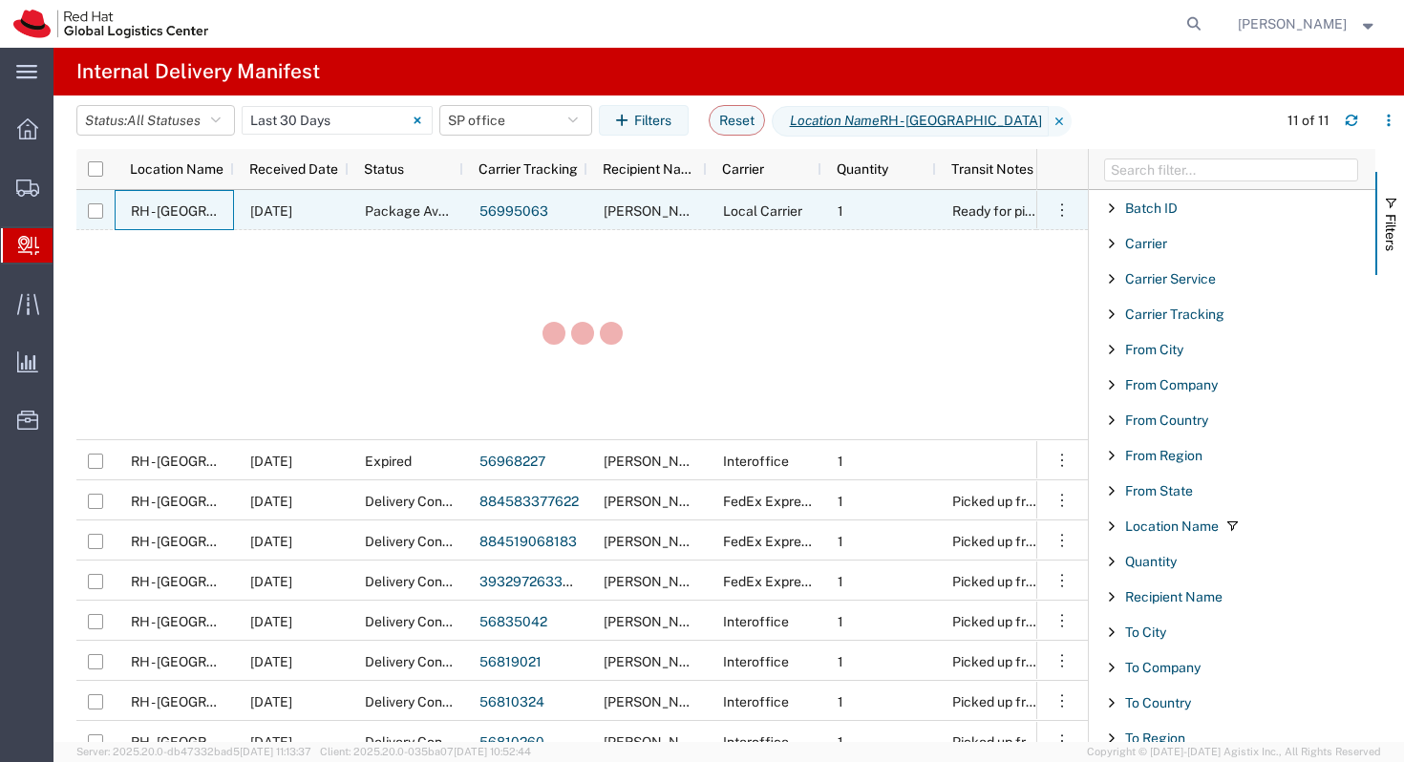
click at [164, 213] on span "RH - [GEOGRAPHIC_DATA]" at bounding box center [212, 210] width 162 height 15
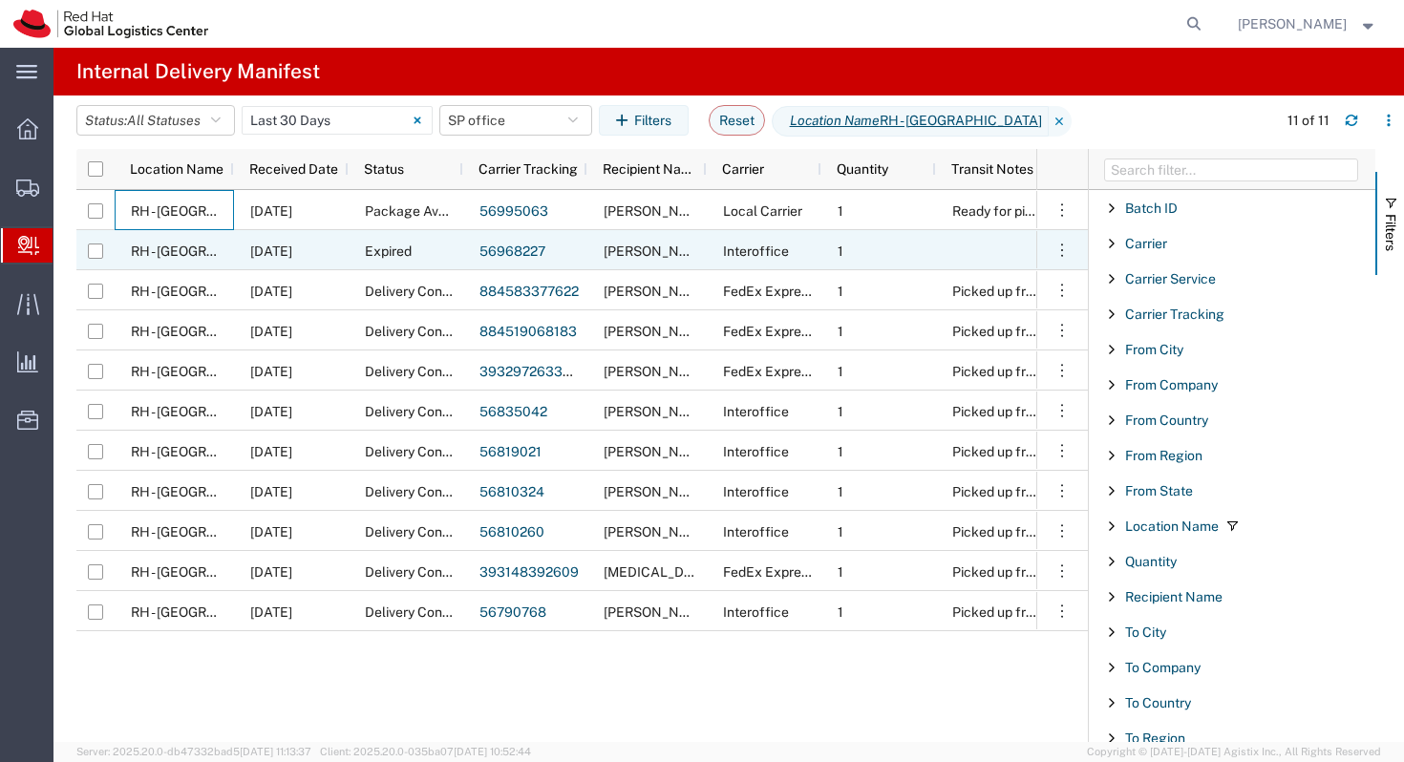
click at [214, 255] on span "RH - [GEOGRAPHIC_DATA]" at bounding box center [212, 251] width 162 height 15
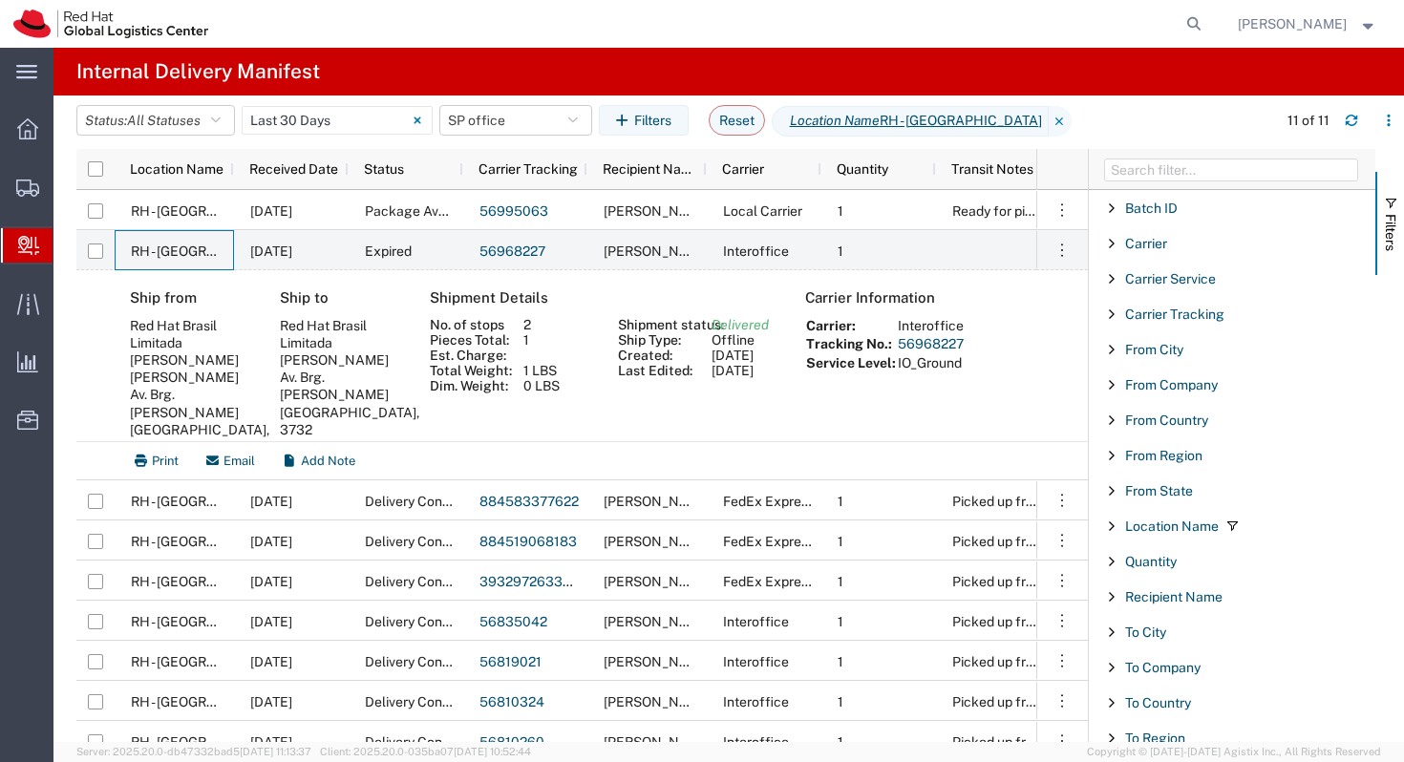
click at [735, 330] on span "Delivered" at bounding box center [740, 324] width 57 height 15
click at [494, 251] on link "56968227" at bounding box center [513, 251] width 66 height 15
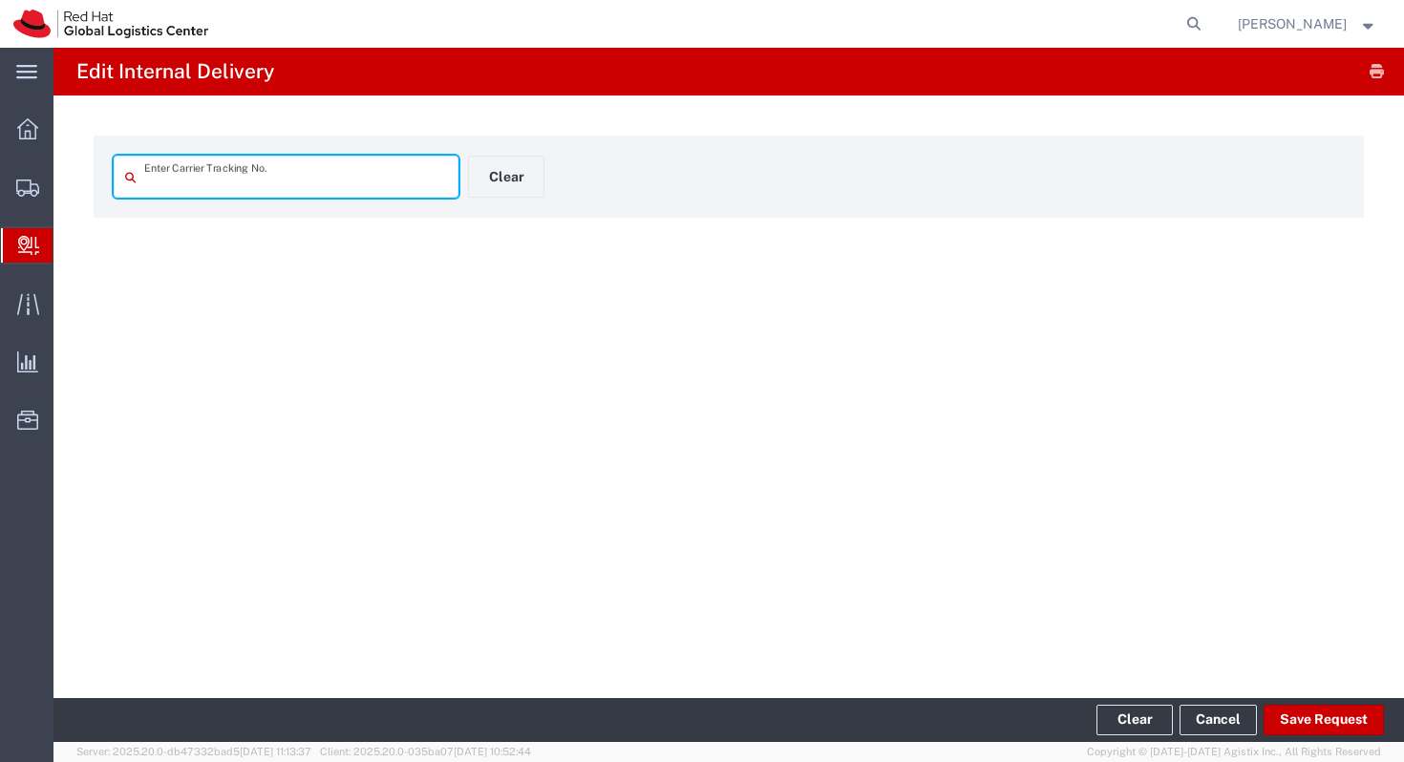
type input "56968227"
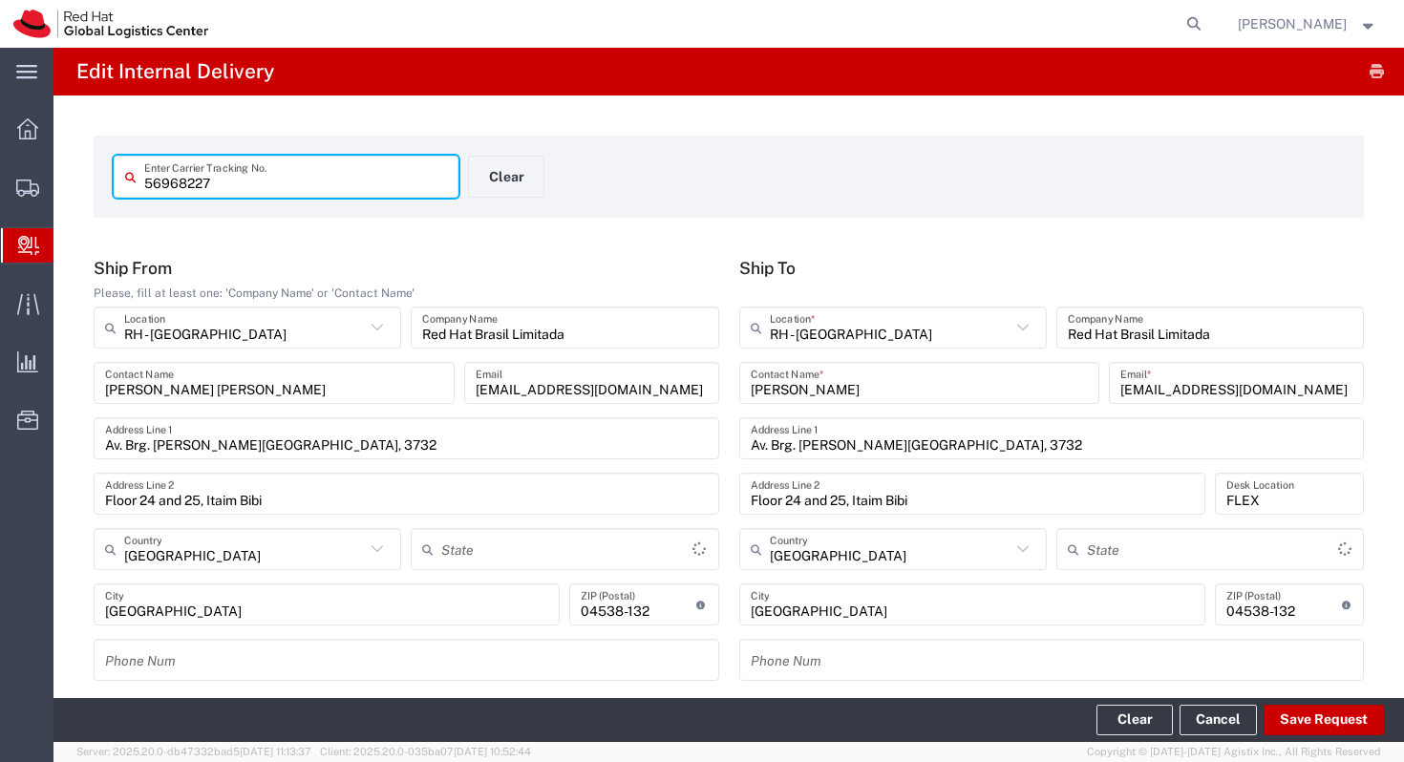
type input "Envelope"
type input "[GEOGRAPHIC_DATA]"
type input "IO_Ground"
type input "[GEOGRAPHIC_DATA]"
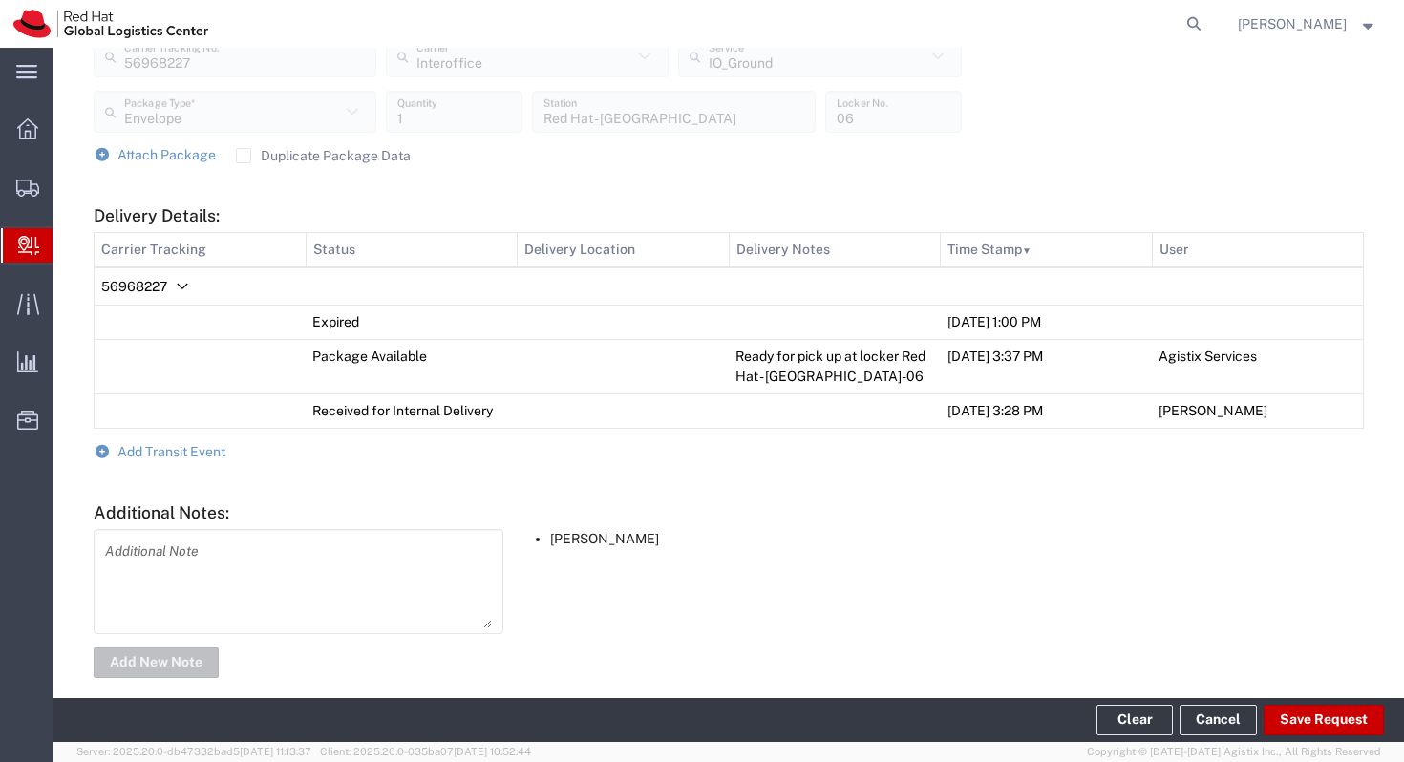
scroll to position [752, 0]
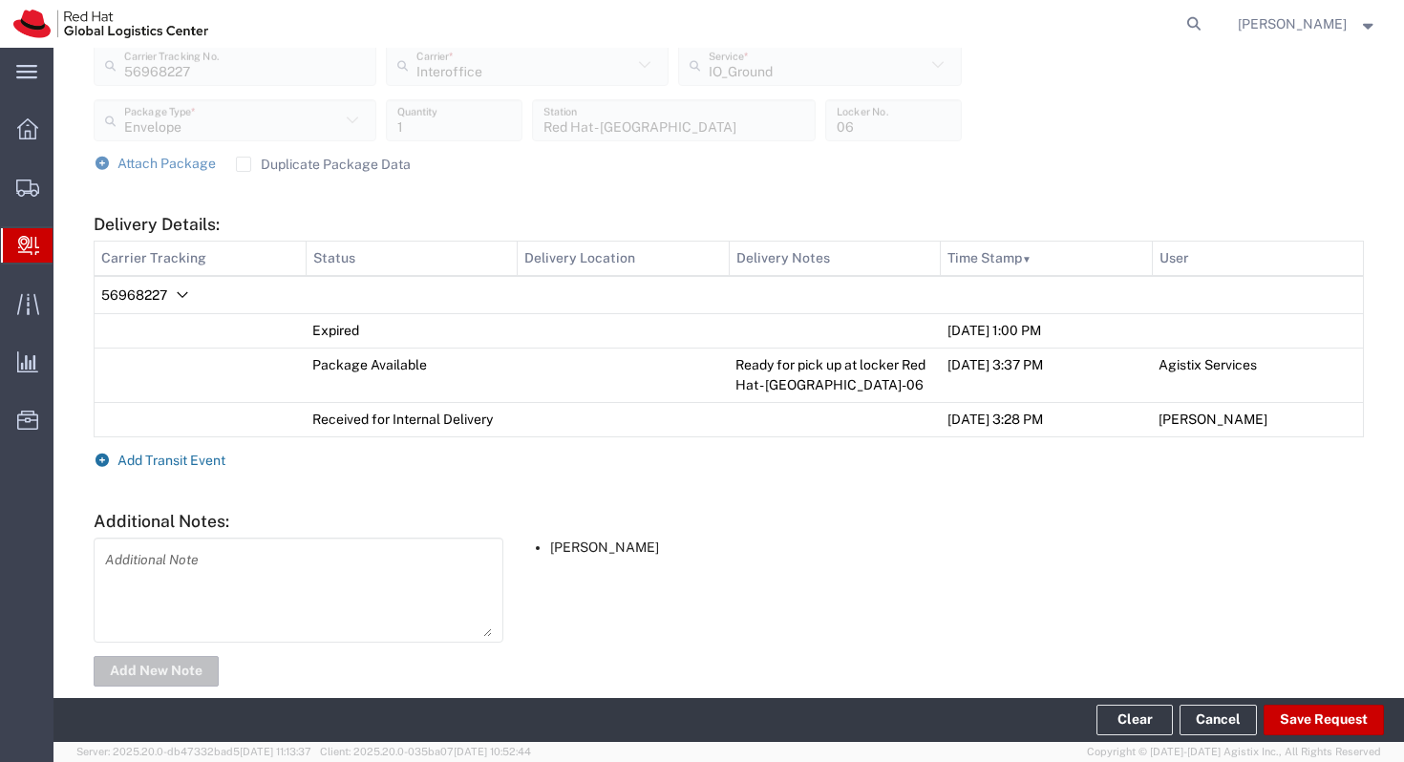
click at [134, 466] on span "Add Transit Event" at bounding box center [171, 460] width 108 height 15
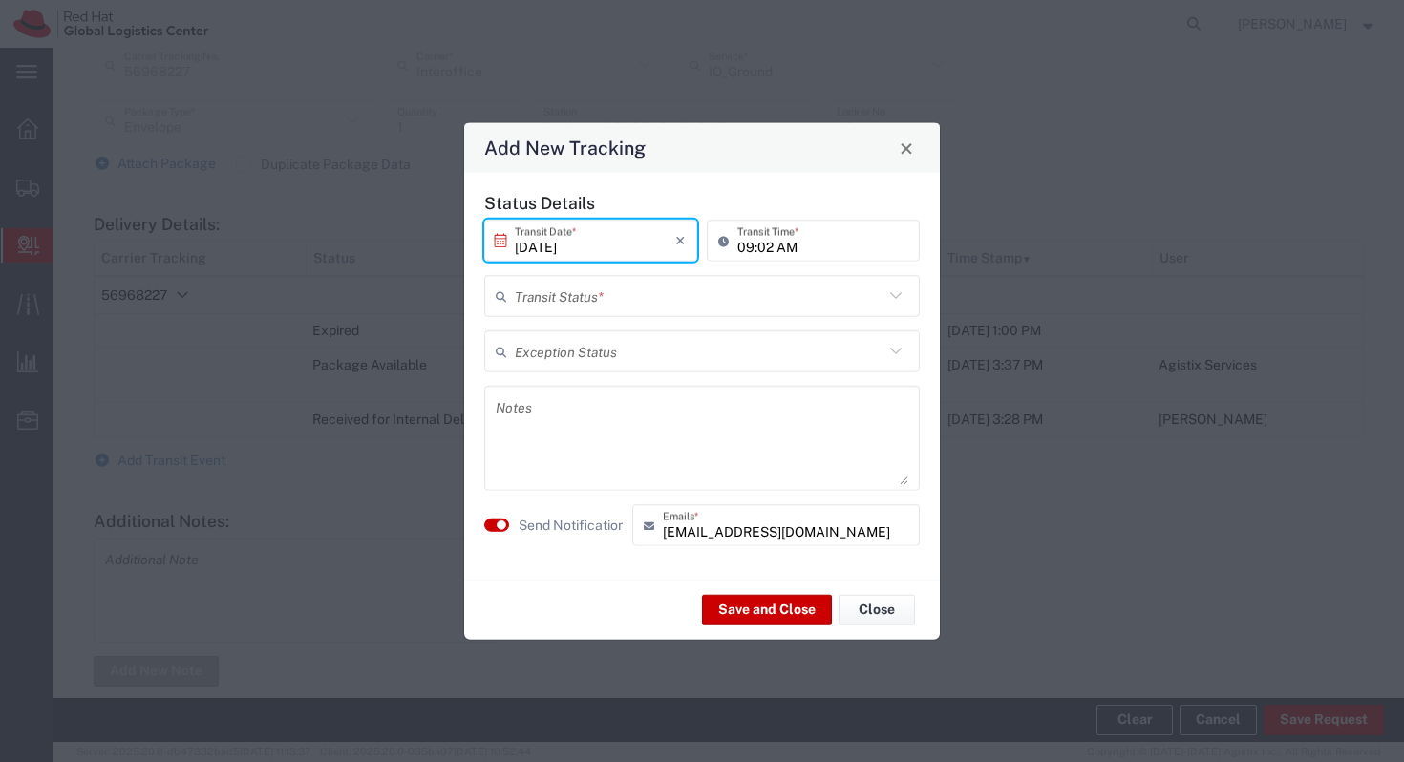
click at [611, 248] on input "[DATE]" at bounding box center [595, 240] width 160 height 33
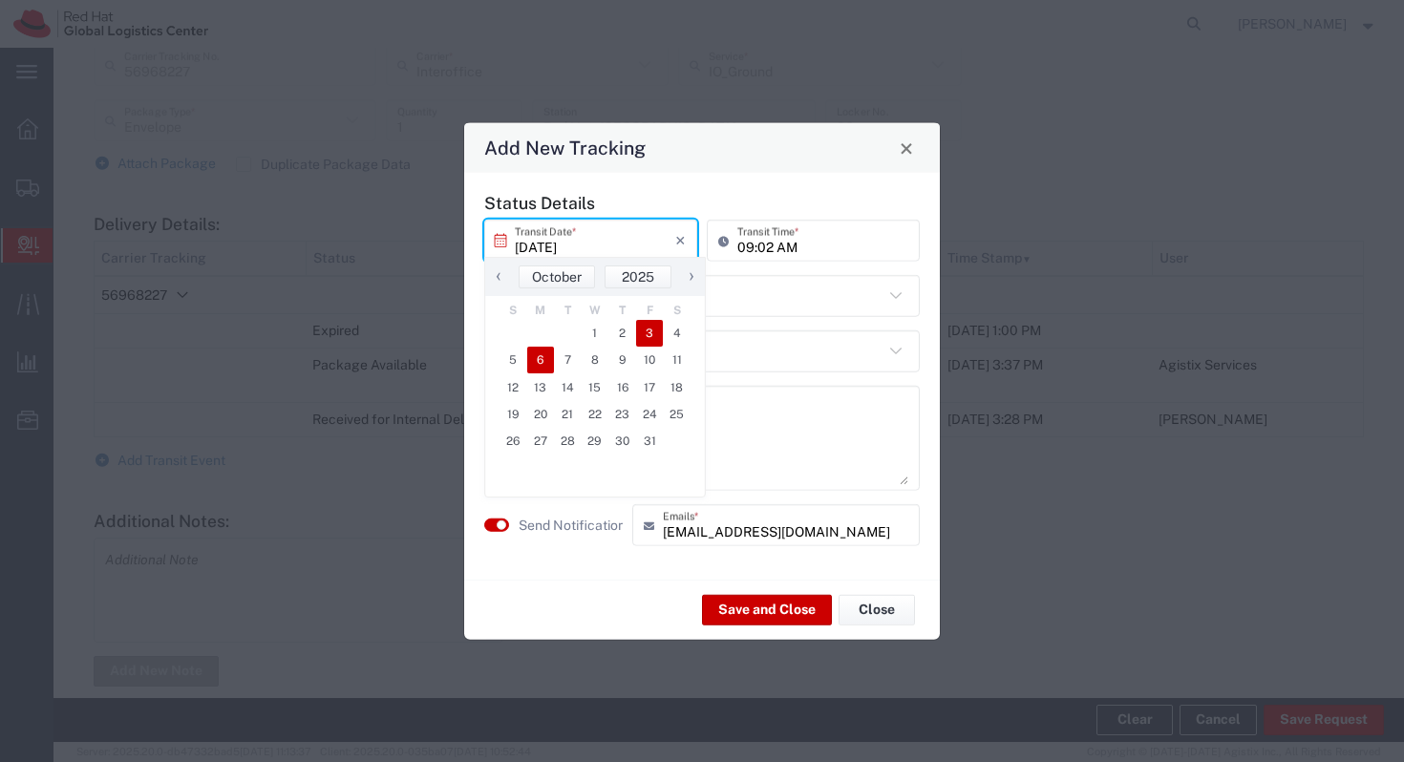
click at [646, 335] on span "3" at bounding box center [650, 333] width 28 height 27
type input "[DATE]"
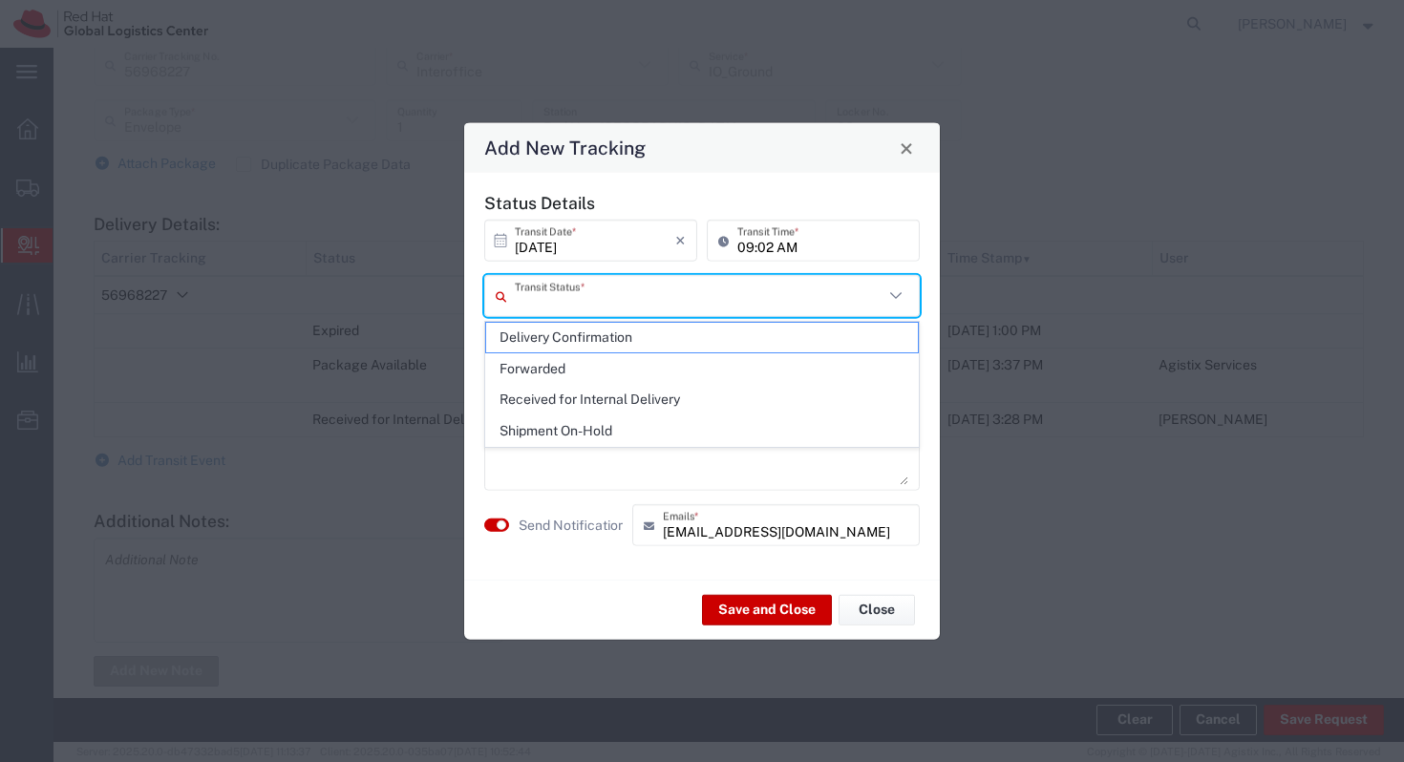
click at [739, 296] on input "text" at bounding box center [699, 295] width 369 height 33
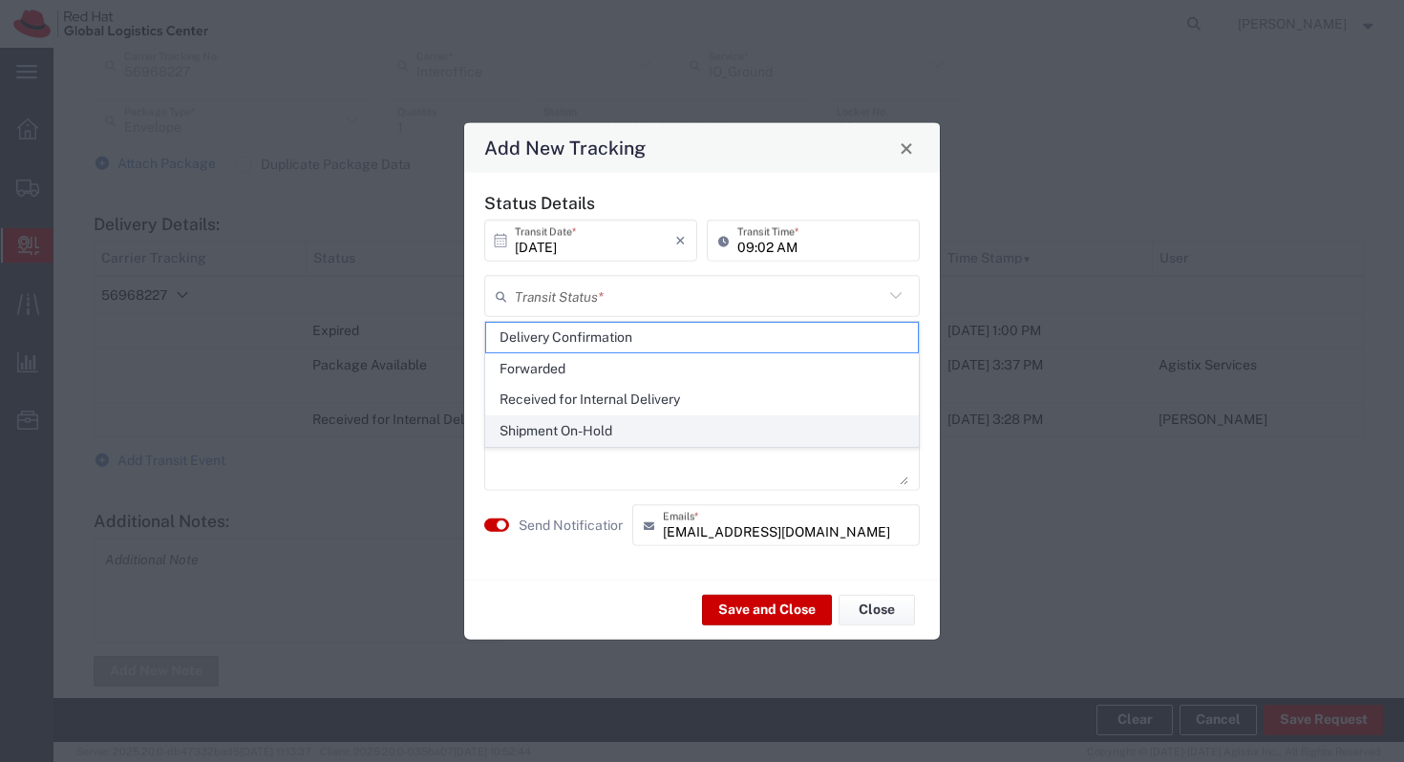
click at [699, 439] on span "Shipment On-Hold" at bounding box center [702, 431] width 432 height 30
type input "Shipment On-Hold"
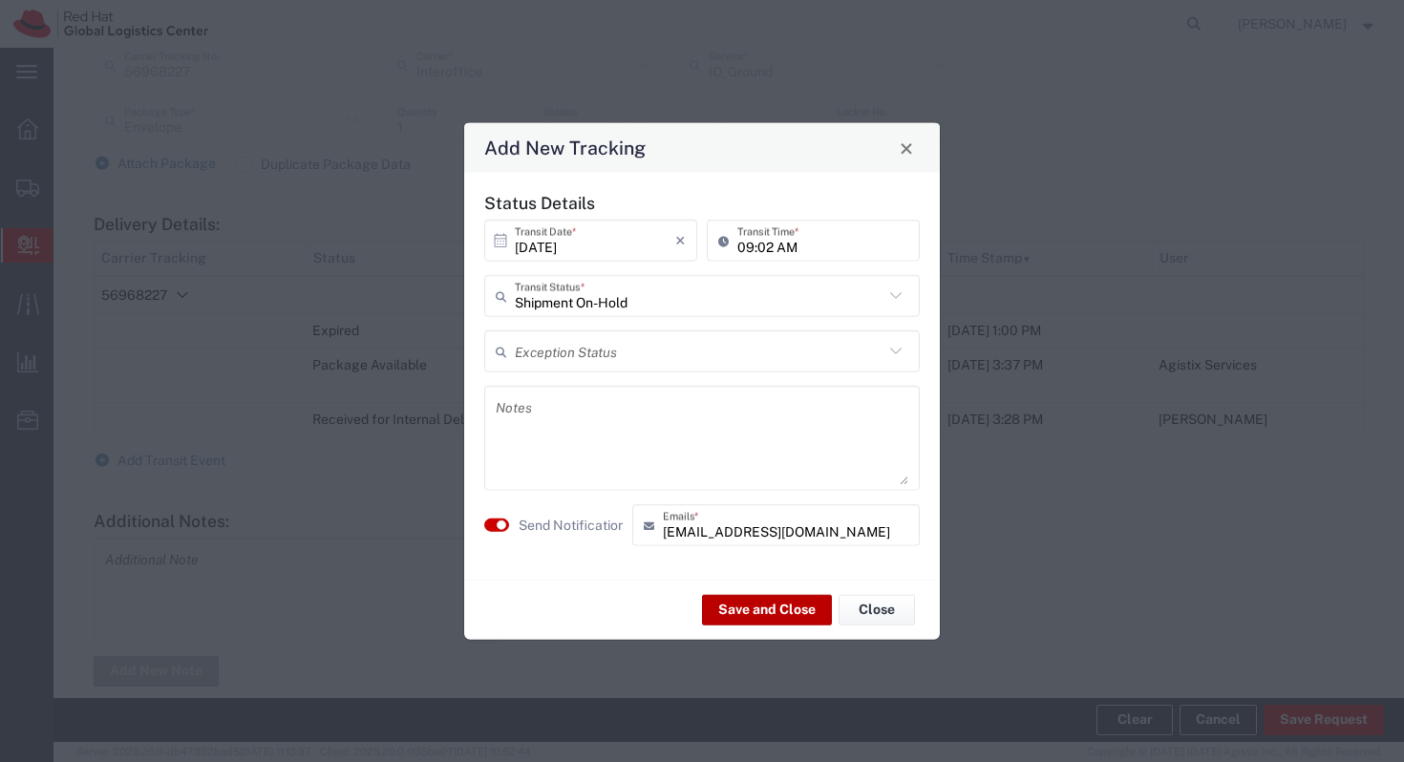
click at [738, 613] on button "Save and Close" at bounding box center [767, 609] width 130 height 31
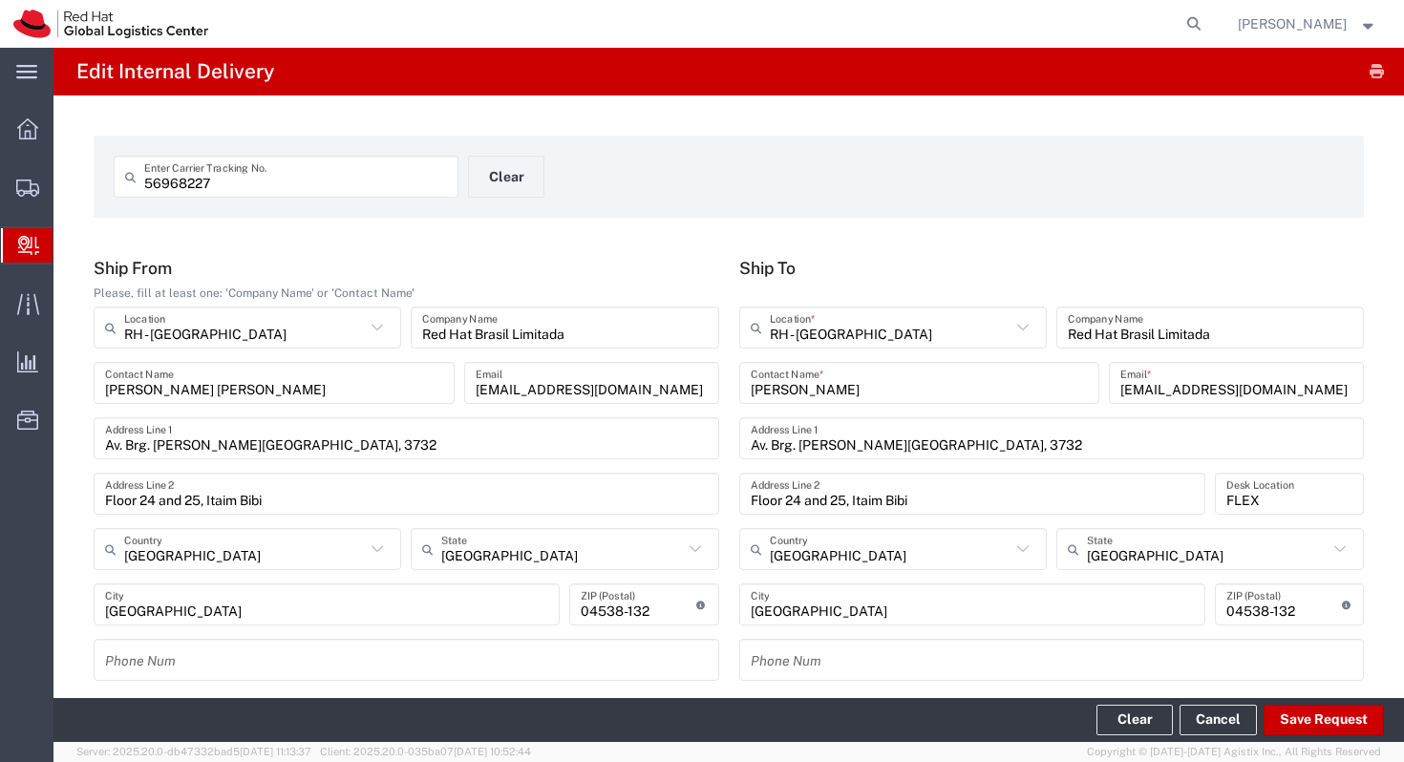
scroll to position [818, 0]
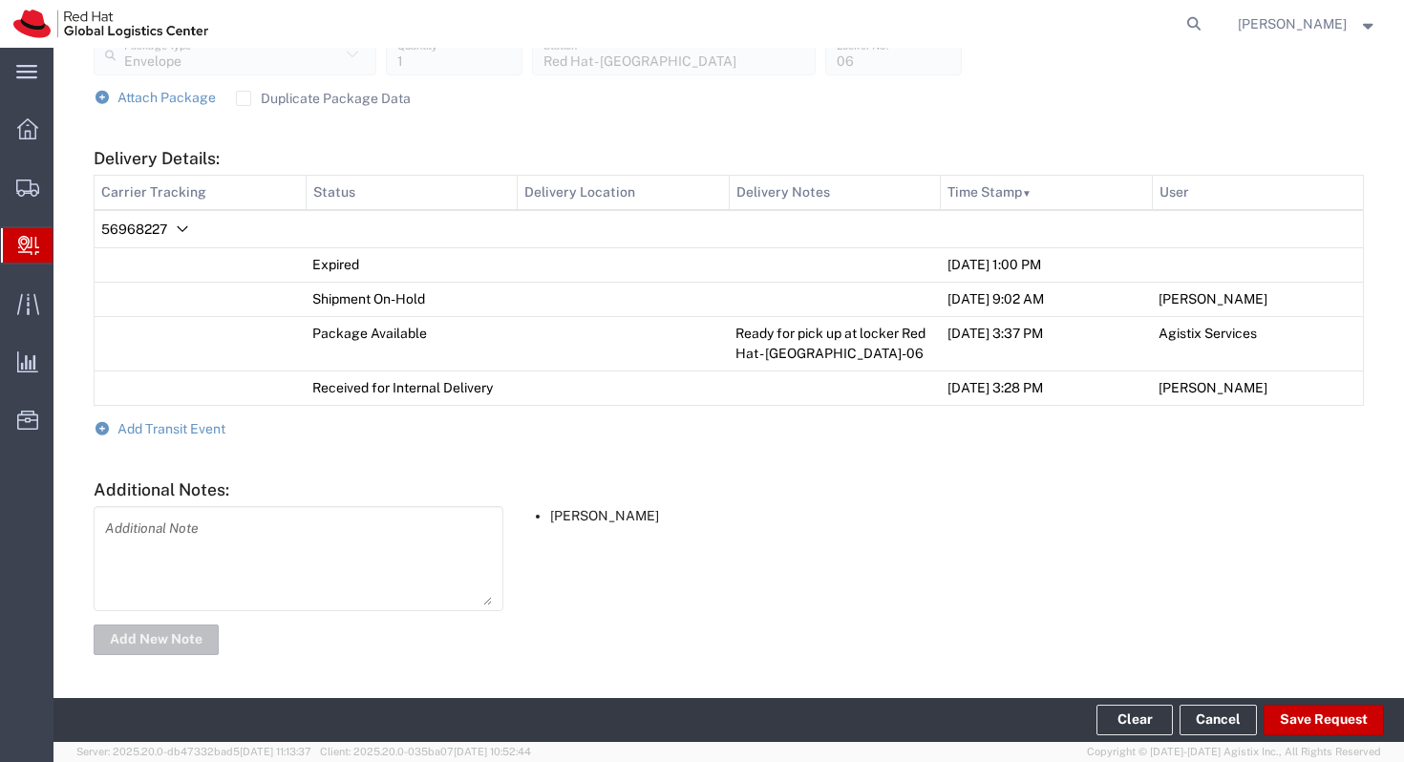
click at [1099, 288] on td "[DATE] 9:02 AM" at bounding box center [1047, 299] width 212 height 34
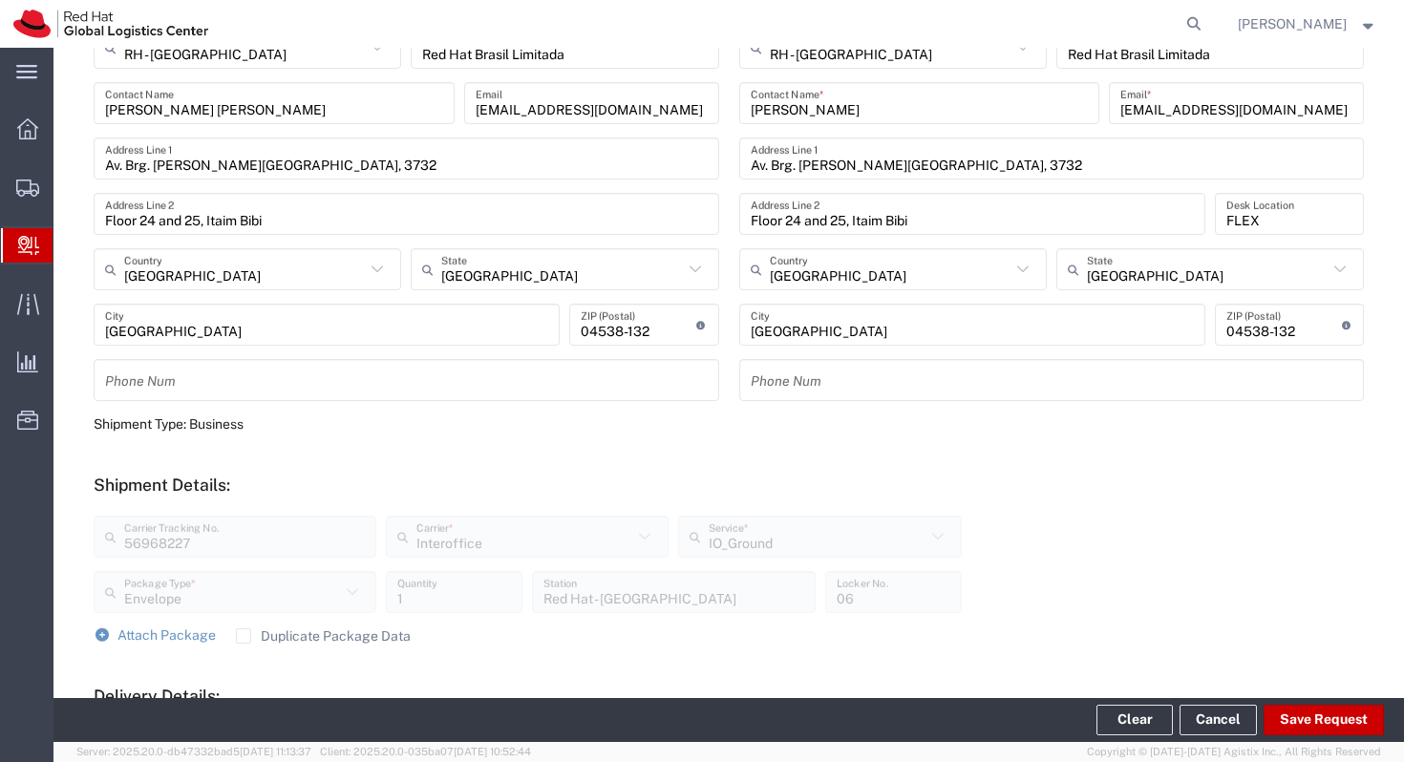
scroll to position [0, 0]
